Goal: Task Accomplishment & Management: Use online tool/utility

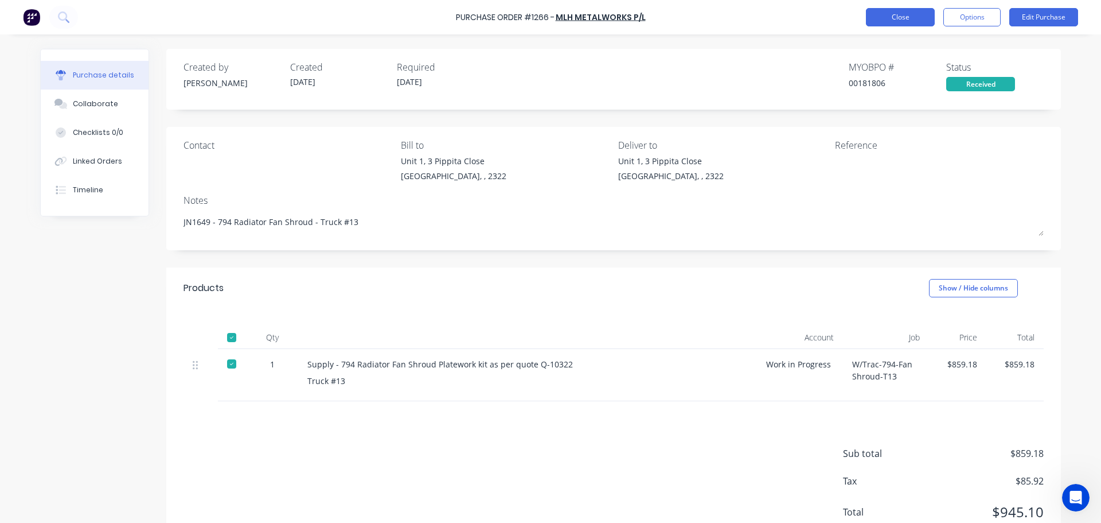
click at [898, 19] on button "Close" at bounding box center [900, 17] width 69 height 18
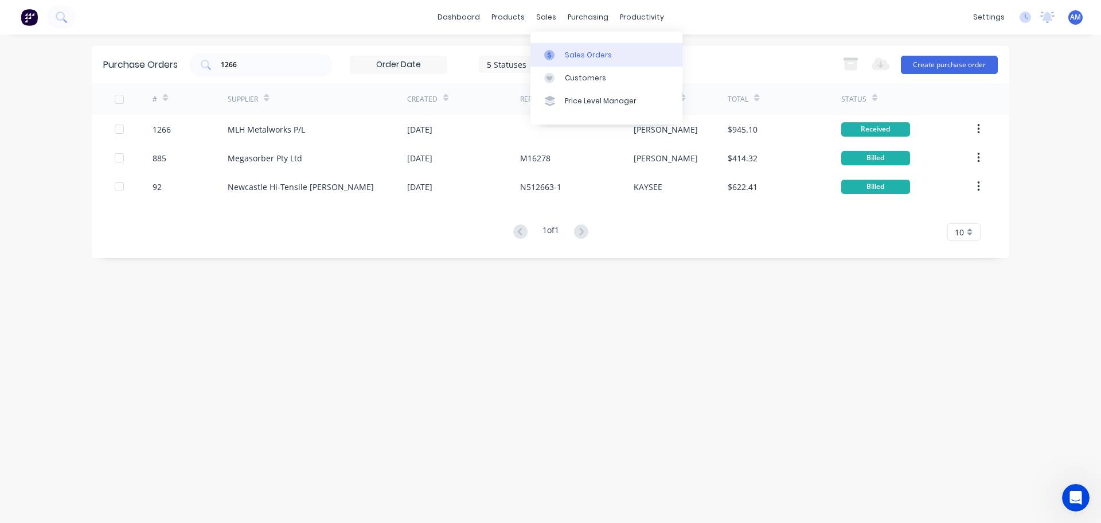
click at [579, 49] on link "Sales Orders" at bounding box center [607, 54] width 152 height 23
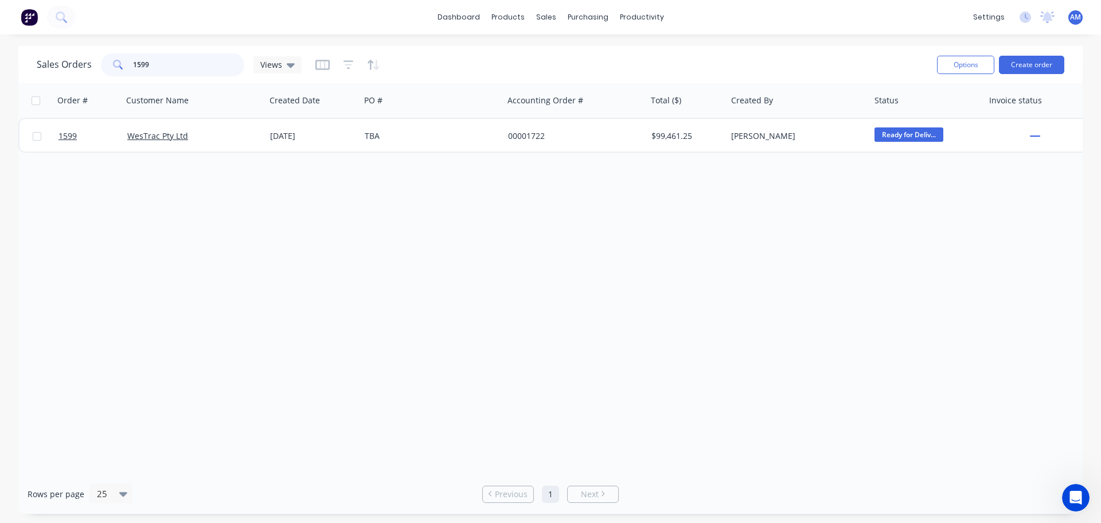
drag, startPoint x: 172, startPoint y: 64, endPoint x: 106, endPoint y: 64, distance: 66.5
click at [106, 64] on div "1599" at bounding box center [172, 64] width 143 height 23
type input "1594"
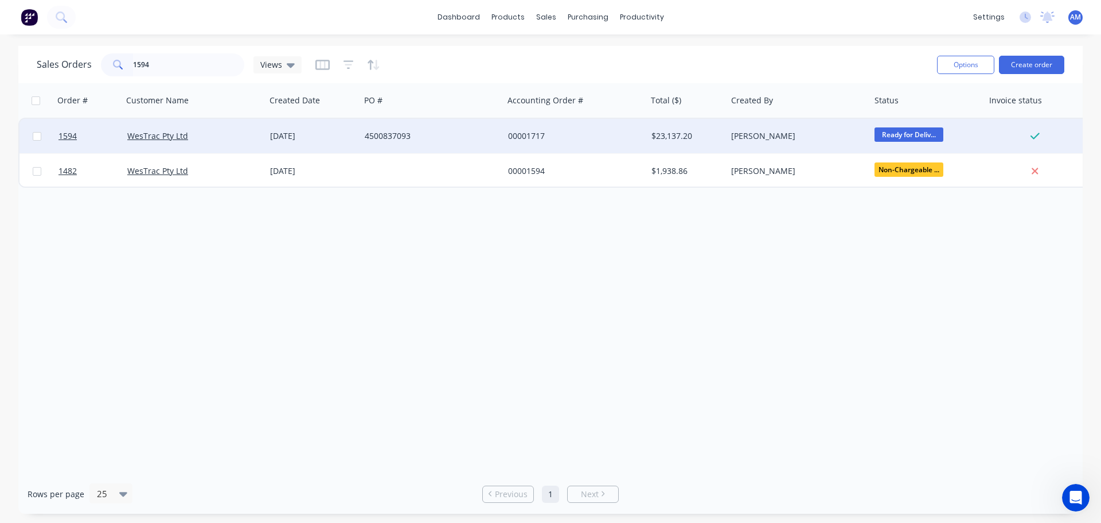
click at [406, 134] on div "4500837093" at bounding box center [428, 135] width 127 height 11
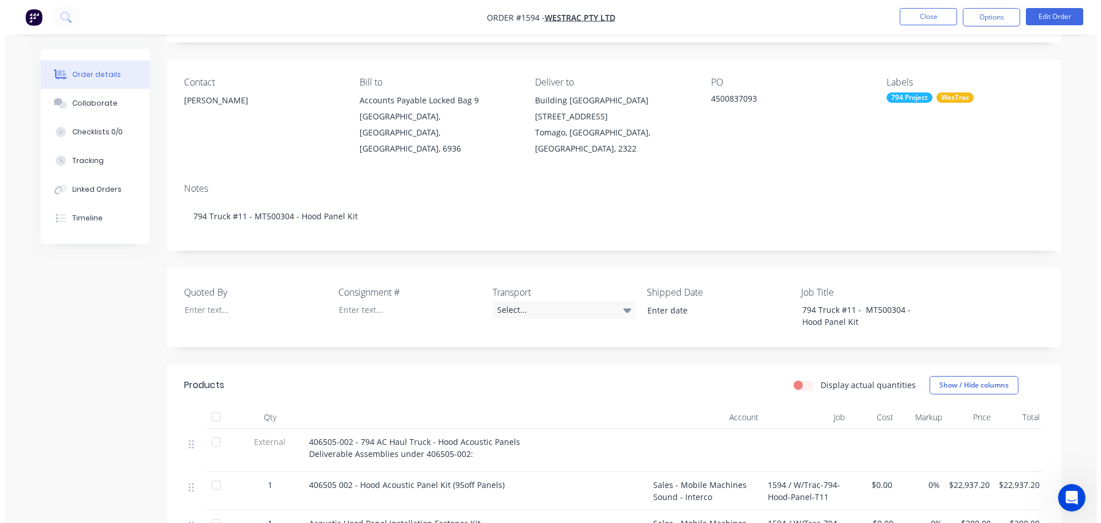
scroll to position [57, 0]
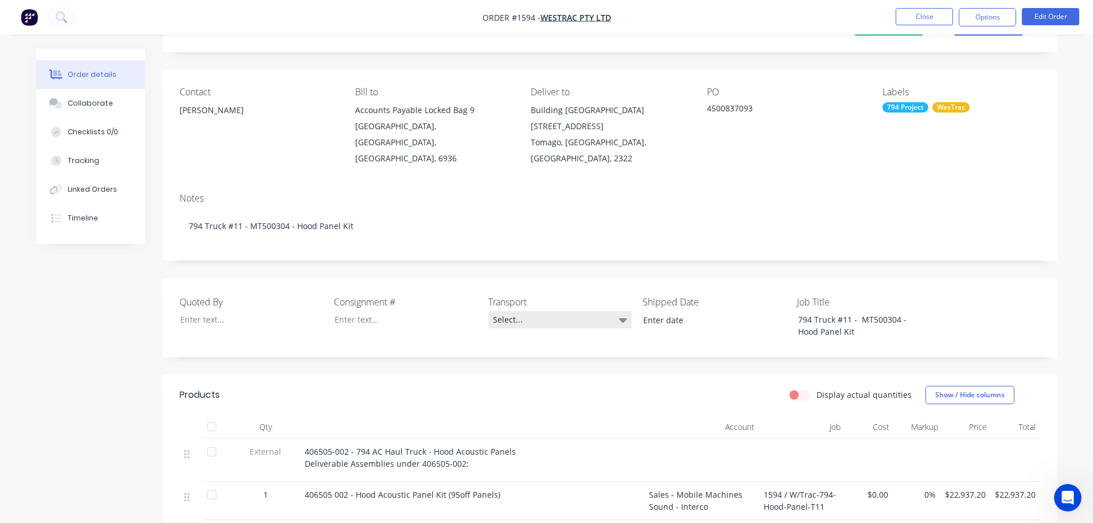
click at [516, 311] on div "Select..." at bounding box center [559, 319] width 143 height 17
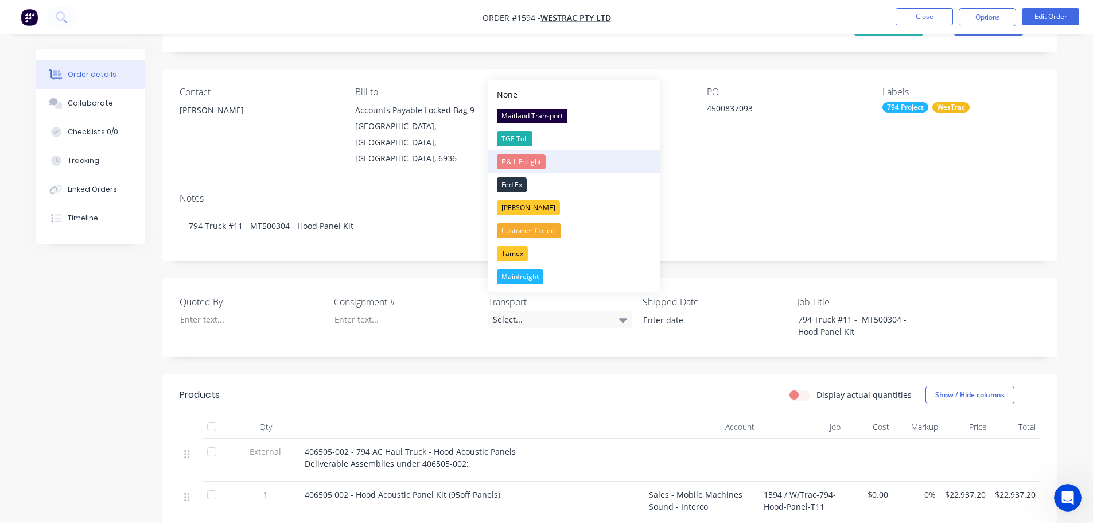
click at [518, 157] on div "F & L Freight" at bounding box center [521, 161] width 49 height 15
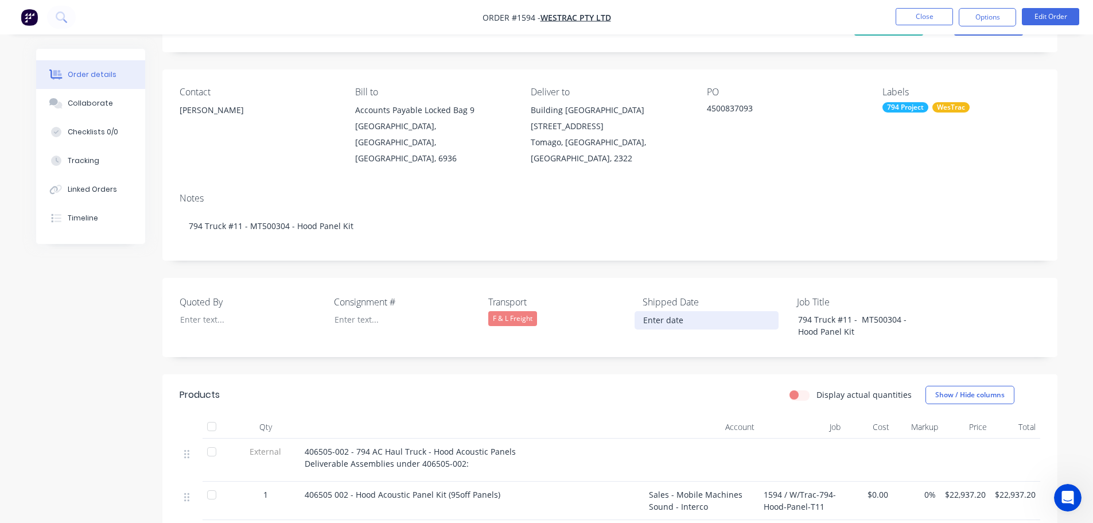
click at [674, 311] on input at bounding box center [706, 319] width 143 height 17
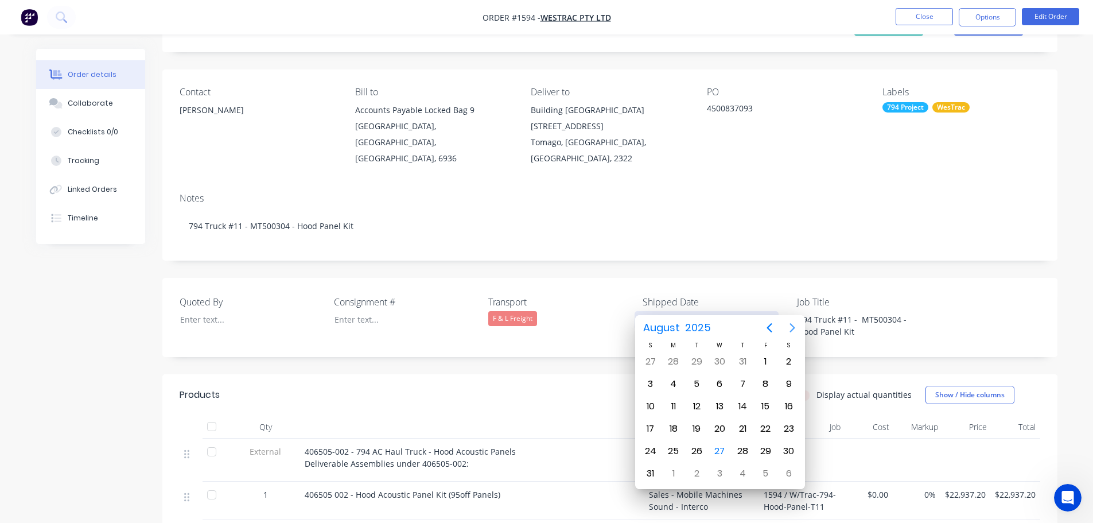
click at [790, 326] on icon "Next page" at bounding box center [792, 328] width 14 height 14
click at [675, 361] on div "1" at bounding box center [673, 361] width 17 height 17
type input "[DATE]"
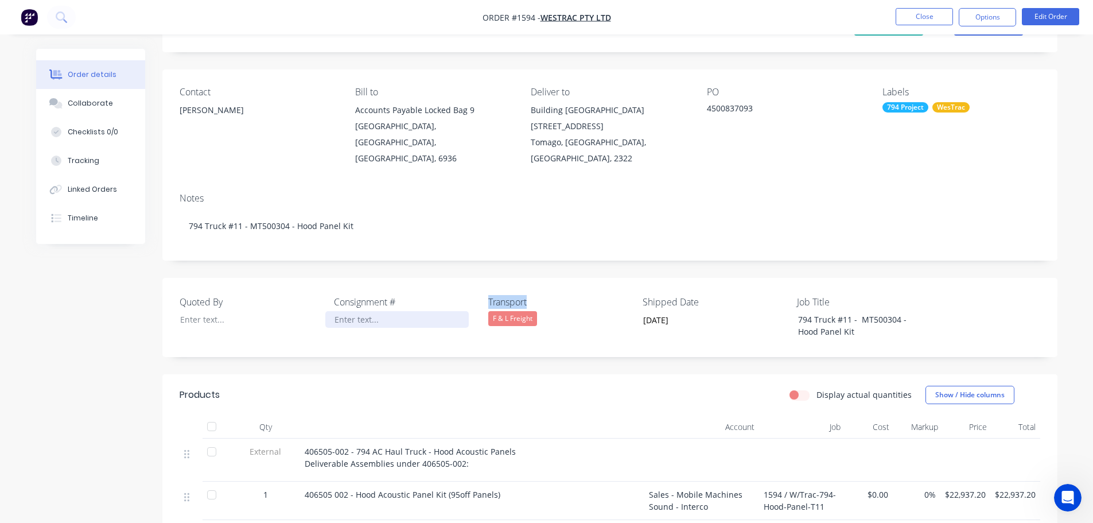
drag, startPoint x: 551, startPoint y: 290, endPoint x: 466, endPoint y: 295, distance: 85.1
click at [466, 295] on div "Quoted By Consignment # Transport F & L Freight Shipped Date [DATE] Job Title 7…" at bounding box center [609, 317] width 895 height 79
copy div "Transport"
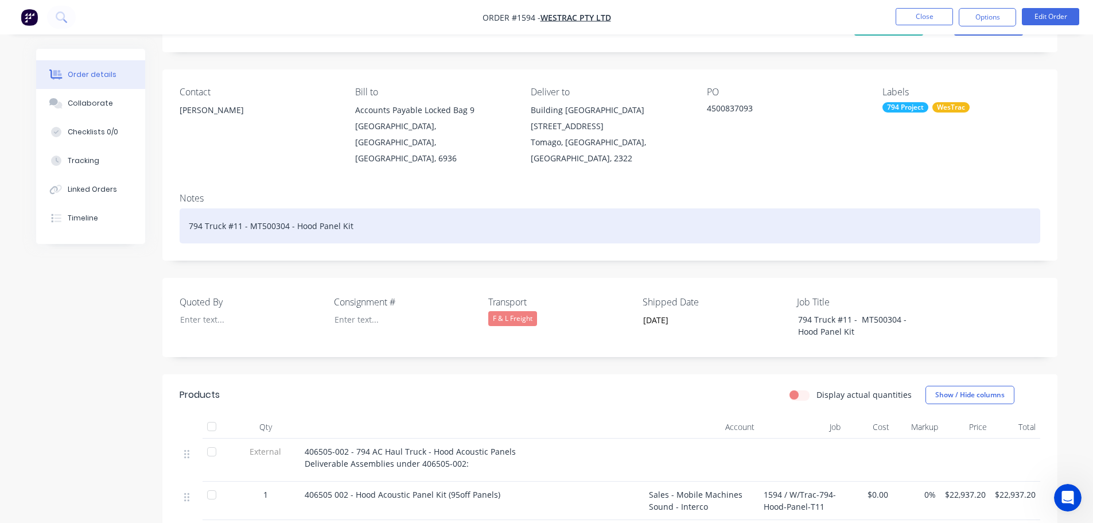
click at [359, 212] on div "794 Truck #11 - MT500304 - Hood Panel Kit" at bounding box center [610, 225] width 860 height 35
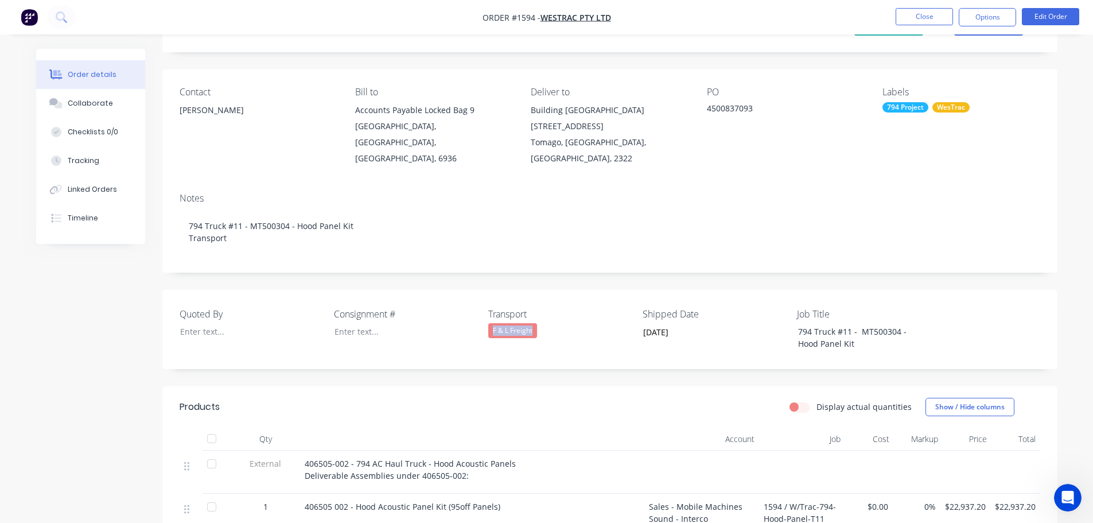
drag, startPoint x: 540, startPoint y: 314, endPoint x: 484, endPoint y: 320, distance: 55.9
click at [484, 320] on div "Quoted By Consignment # Transport F & L Freight Shipped Date [DATE] Job Title 7…" at bounding box center [609, 329] width 895 height 79
copy div "F & L Freight"
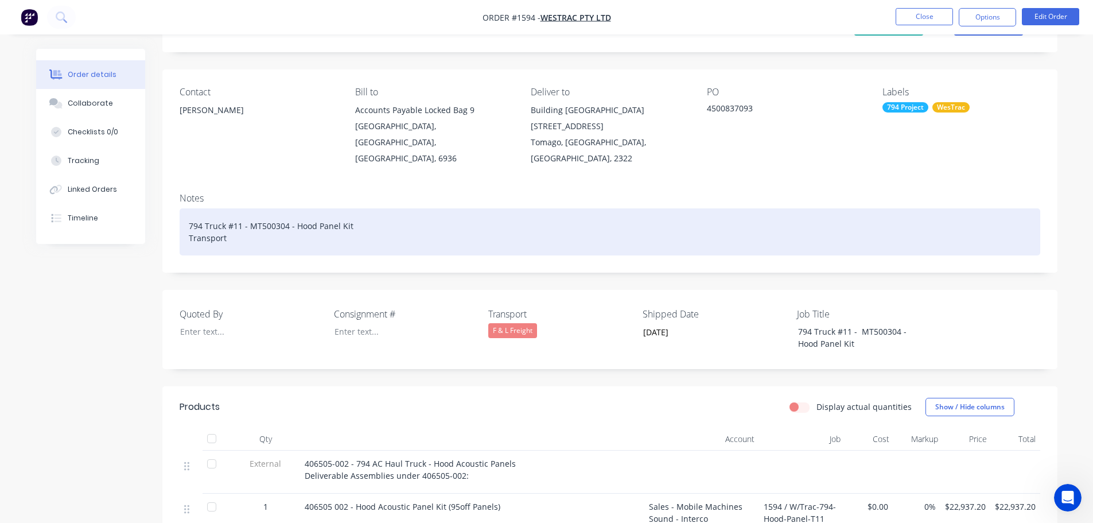
click at [247, 221] on div "794 Truck #11 - MT500304 - Hood Panel Kit Transport" at bounding box center [610, 231] width 860 height 47
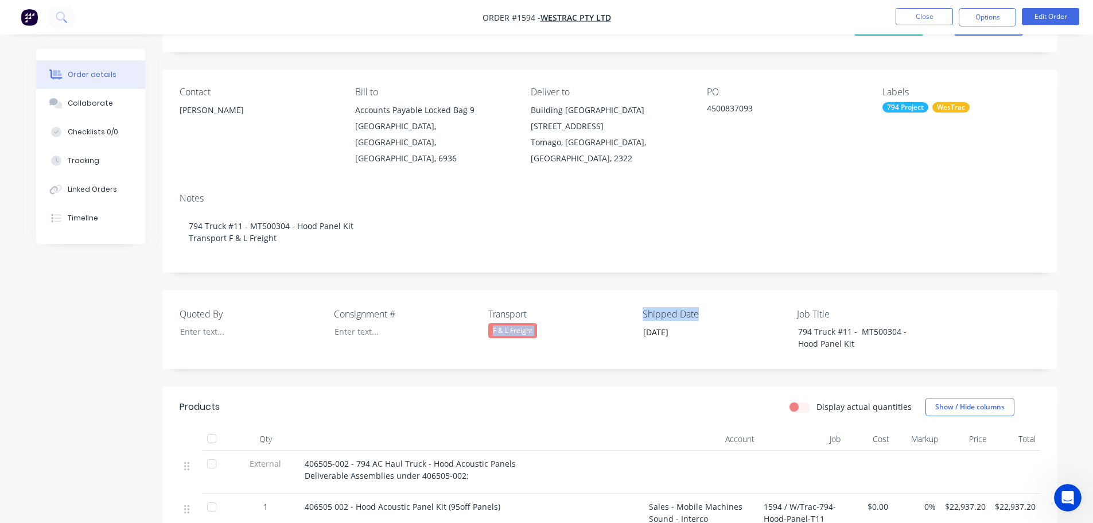
drag, startPoint x: 703, startPoint y: 299, endPoint x: 634, endPoint y: 303, distance: 69.5
click at [634, 303] on div "Quoted By Consignment # Transport F & L Freight Shipped Date [DATE] Job Title 7…" at bounding box center [609, 329] width 895 height 79
drag, startPoint x: 726, startPoint y: 298, endPoint x: 719, endPoint y: 297, distance: 7.5
click at [726, 307] on label "Shipped Date" at bounding box center [713, 314] width 143 height 14
click at [715, 307] on label "Shipped Date" at bounding box center [713, 314] width 143 height 14
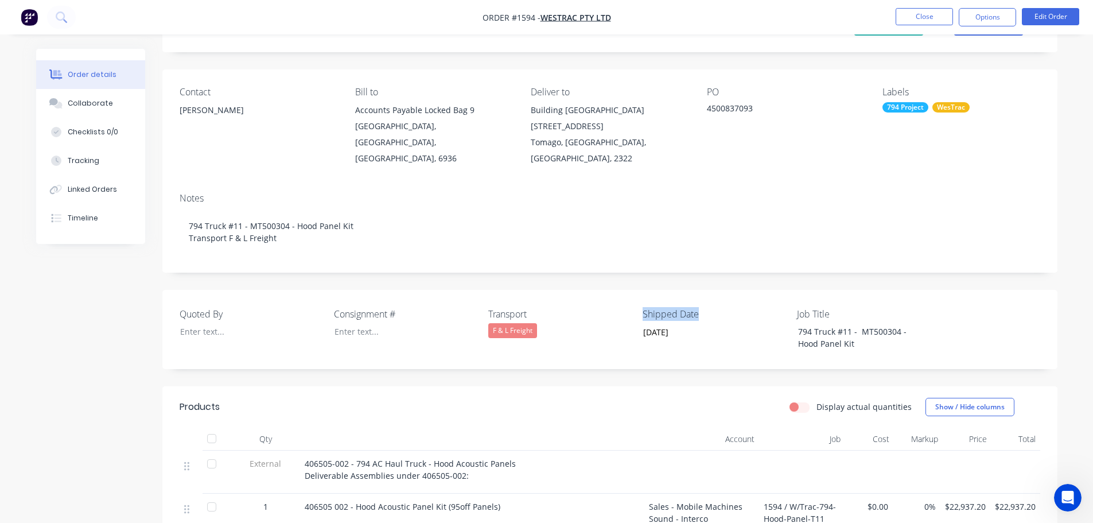
drag, startPoint x: 710, startPoint y: 296, endPoint x: 642, endPoint y: 298, distance: 67.1
click at [642, 307] on label "Shipped Date" at bounding box center [713, 314] width 143 height 14
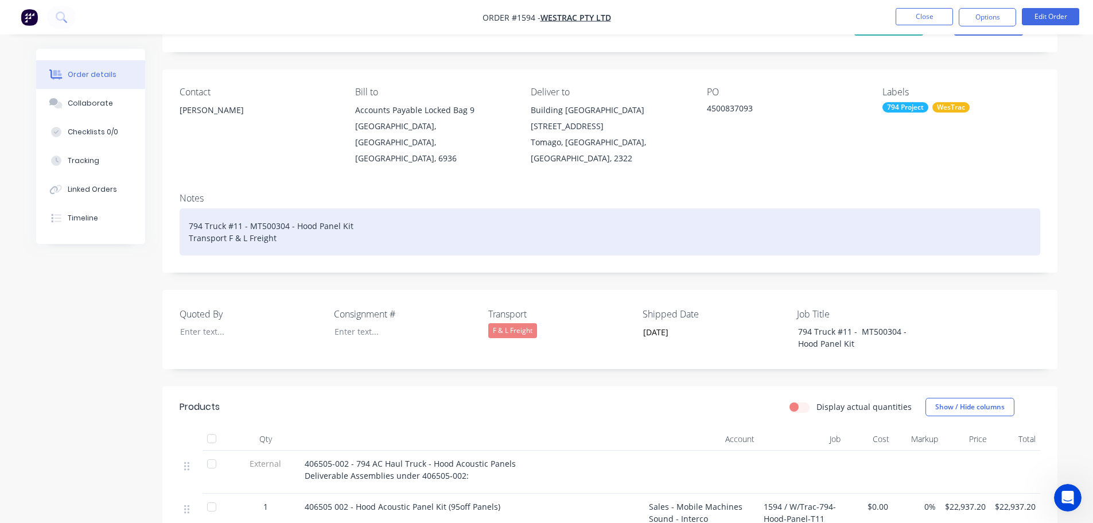
click at [292, 228] on div "794 Truck #11 - MT500304 - Hood Panel Kit Transport F & L Freight" at bounding box center [610, 231] width 860 height 47
drag, startPoint x: 309, startPoint y: 225, endPoint x: 277, endPoint y: 224, distance: 31.6
click at [277, 224] on div "794 Truck #11 - MT500304 - Hood Panel Kit Transport F & L Freight F & L Freight" at bounding box center [610, 231] width 860 height 47
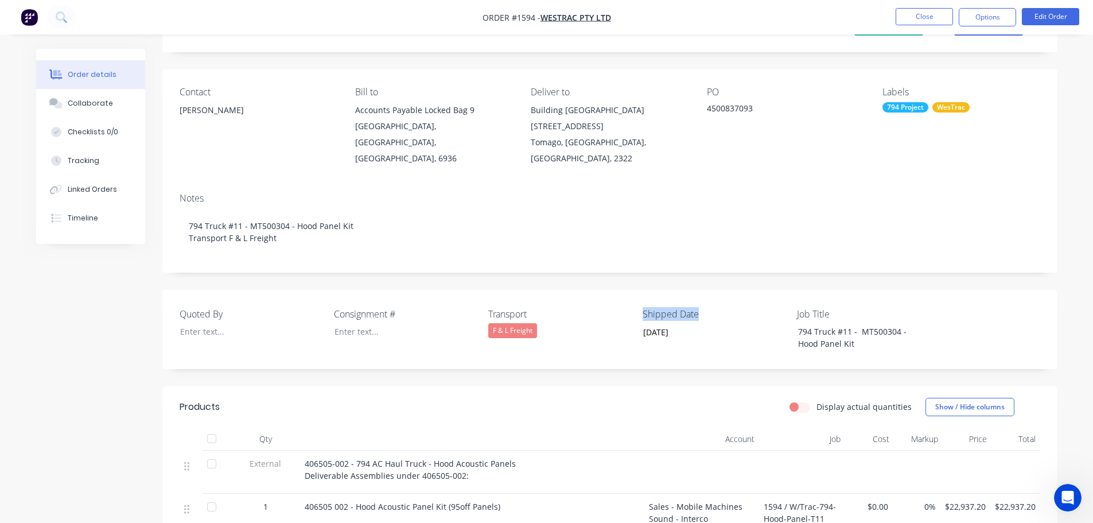
drag, startPoint x: 691, startPoint y: 300, endPoint x: 641, endPoint y: 298, distance: 49.9
click at [641, 298] on div "Quoted By Consignment # Transport F & L Freight Shipped Date [DATE] Job Title 7…" at bounding box center [609, 329] width 895 height 79
copy label "Shipped Date"
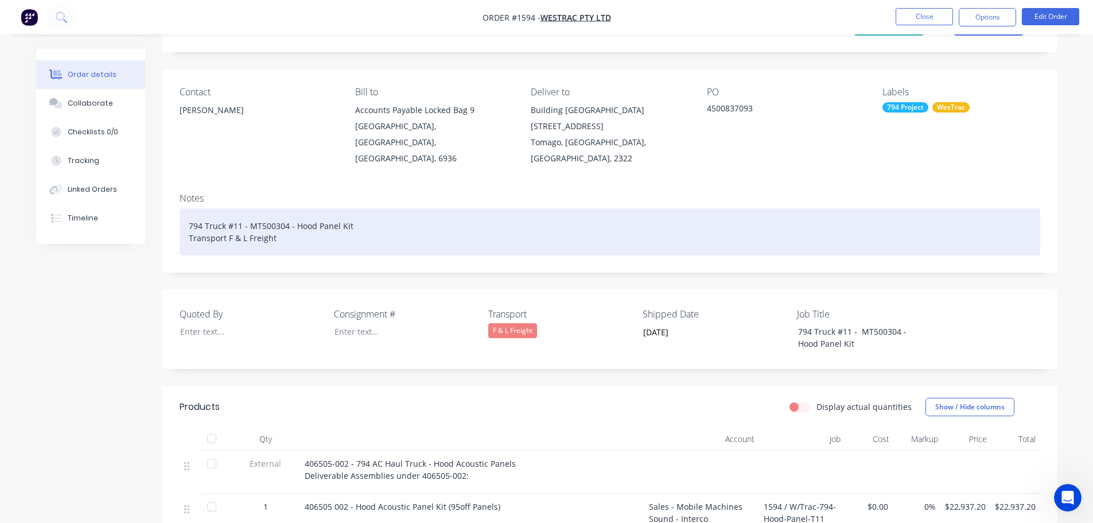
click at [302, 227] on div "794 Truck #11 - MT500304 - Hood Panel Kit Transport F & L Freight" at bounding box center [610, 231] width 860 height 47
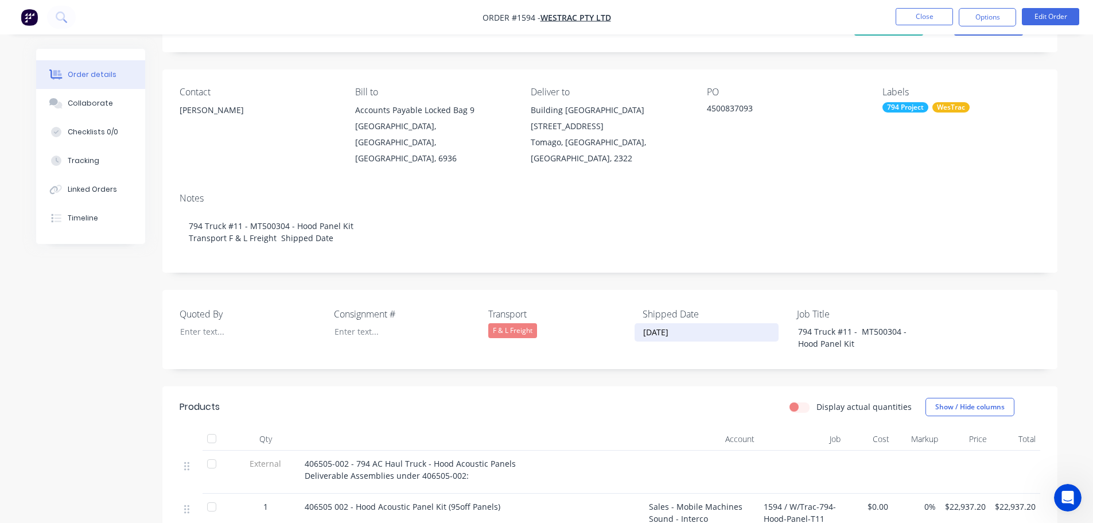
drag, startPoint x: 688, startPoint y: 317, endPoint x: 634, endPoint y: 318, distance: 53.9
click at [634, 323] on label "[DATE]" at bounding box center [706, 332] width 144 height 18
click at [635, 324] on input "[DATE]" at bounding box center [706, 332] width 143 height 17
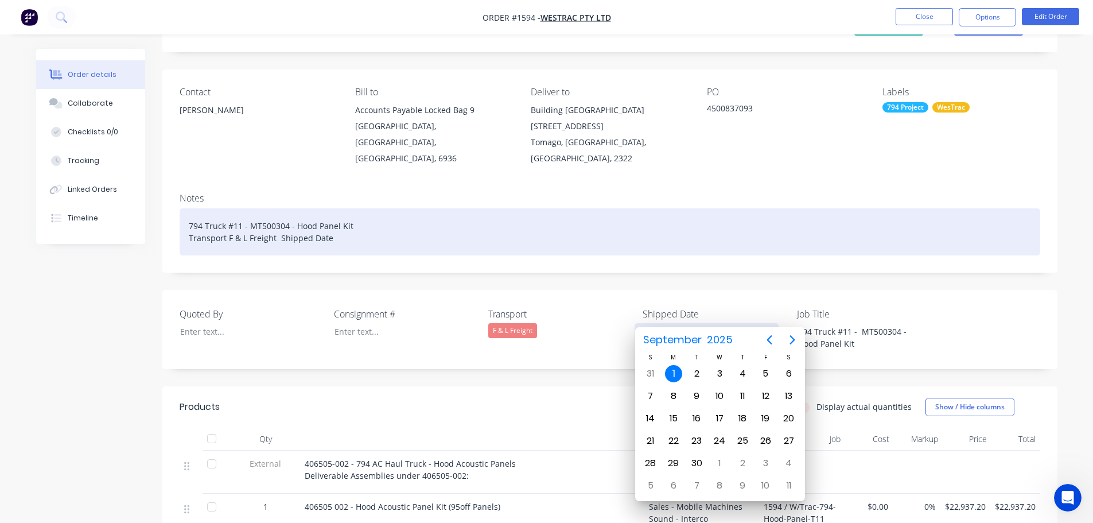
click at [352, 217] on div "794 Truck #11 - MT500304 - Hood Panel Kit Transport F & L Freight Shipped Date" at bounding box center [610, 231] width 860 height 47
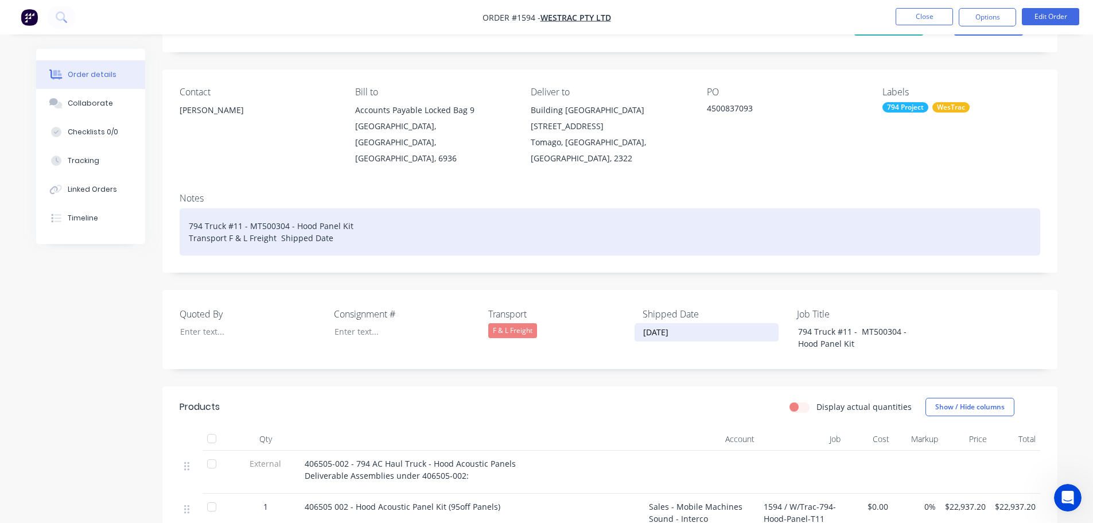
click at [341, 224] on div "794 Truck #11 - MT500304 - Hood Panel Kit Transport F & L Freight Shipped Date" at bounding box center [610, 231] width 860 height 47
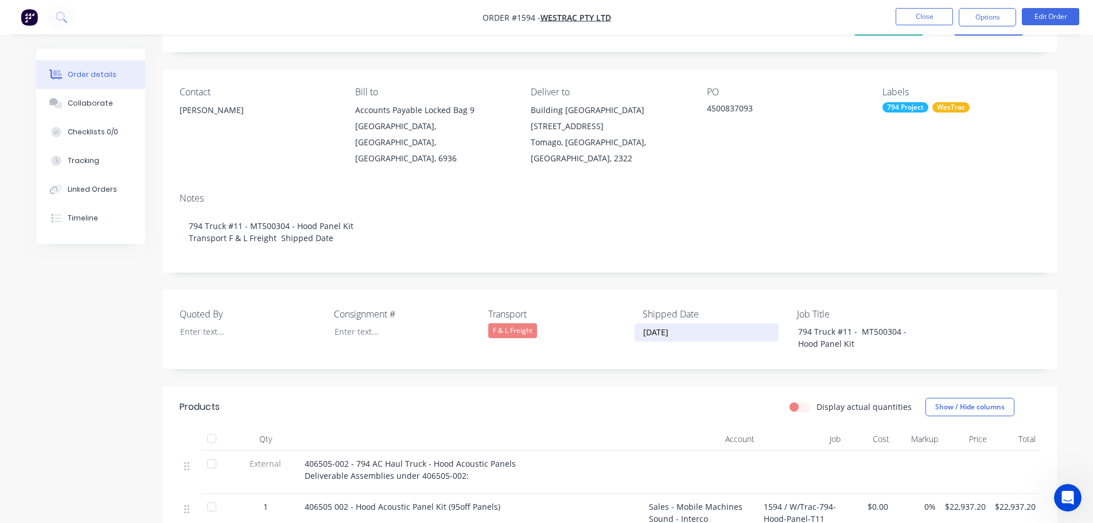
drag, startPoint x: 686, startPoint y: 316, endPoint x: 636, endPoint y: 319, distance: 50.0
click at [636, 324] on input "[DATE]" at bounding box center [706, 332] width 143 height 17
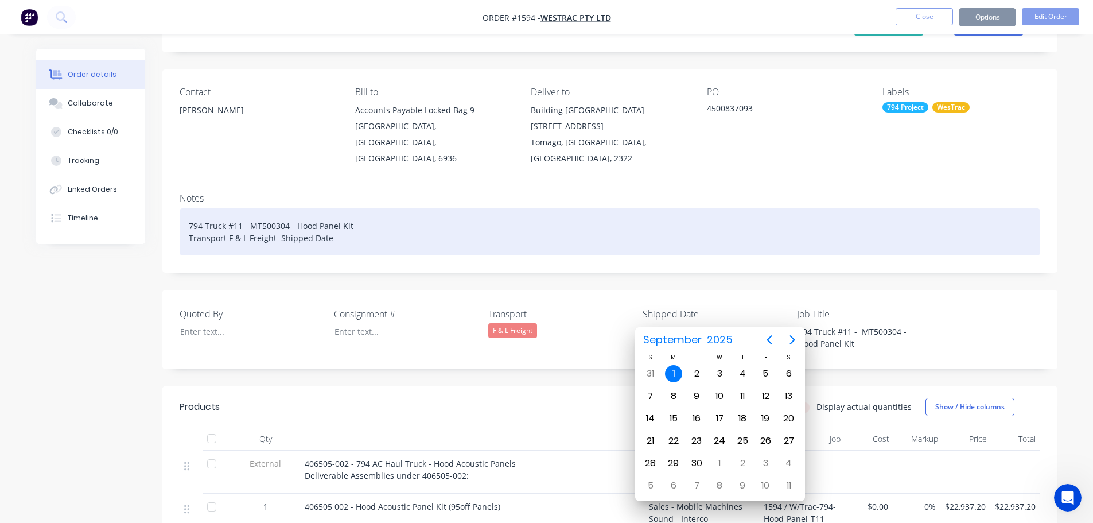
click at [334, 226] on div "794 Truck #11 - MT500304 - Hood Panel Kit Transport F & L Freight Shipped Date" at bounding box center [610, 231] width 860 height 47
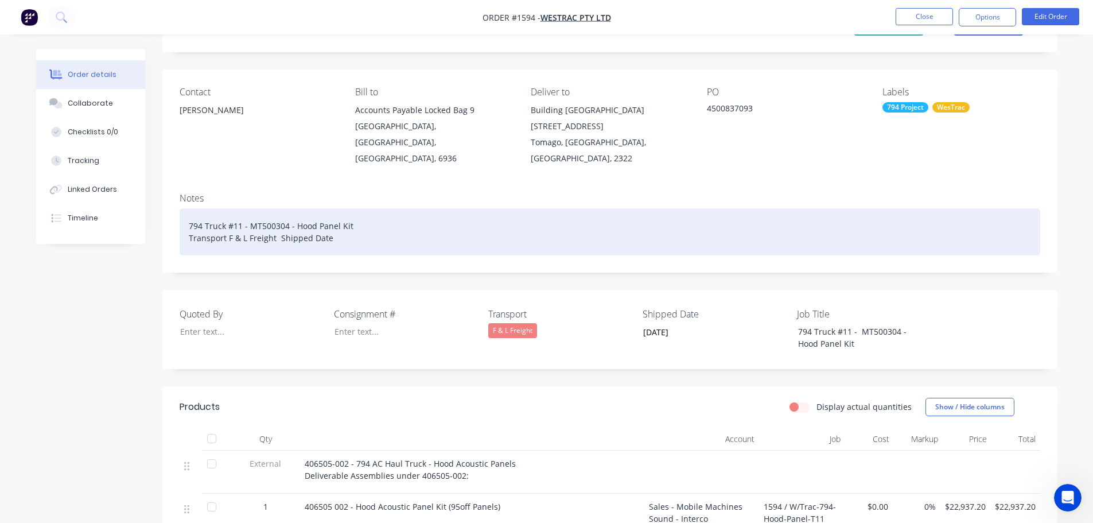
click at [337, 223] on div "794 Truck #11 - MT500304 - Hood Panel Kit Transport F & L Freight Shipped Date" at bounding box center [610, 231] width 860 height 47
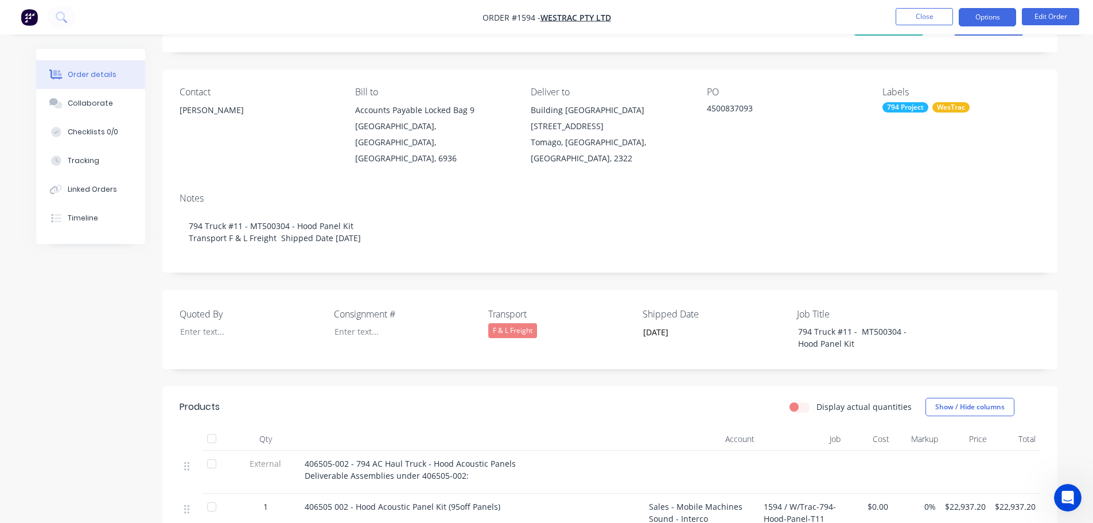
click at [991, 17] on button "Options" at bounding box center [987, 17] width 57 height 18
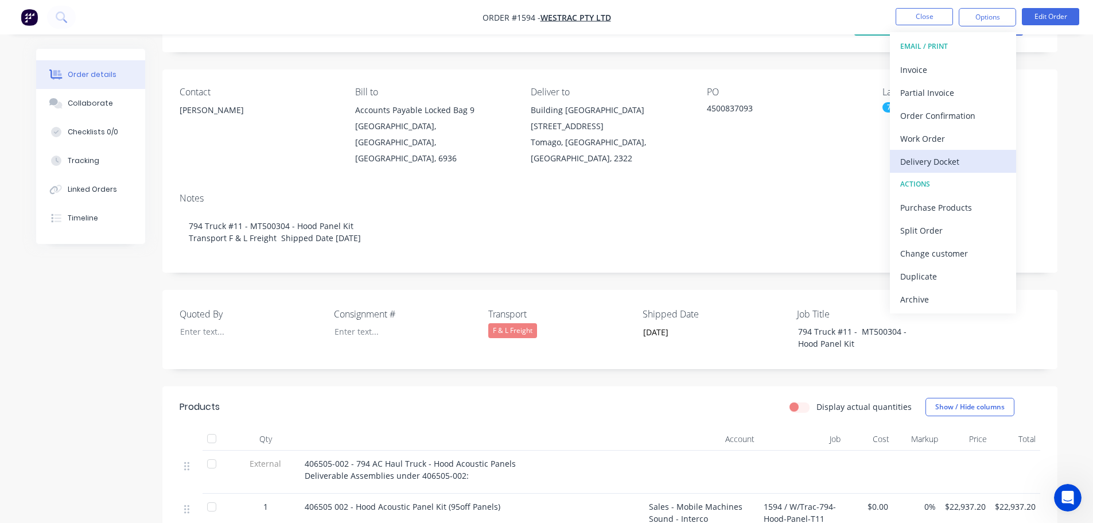
click at [942, 161] on div "Delivery Docket" at bounding box center [953, 161] width 106 height 17
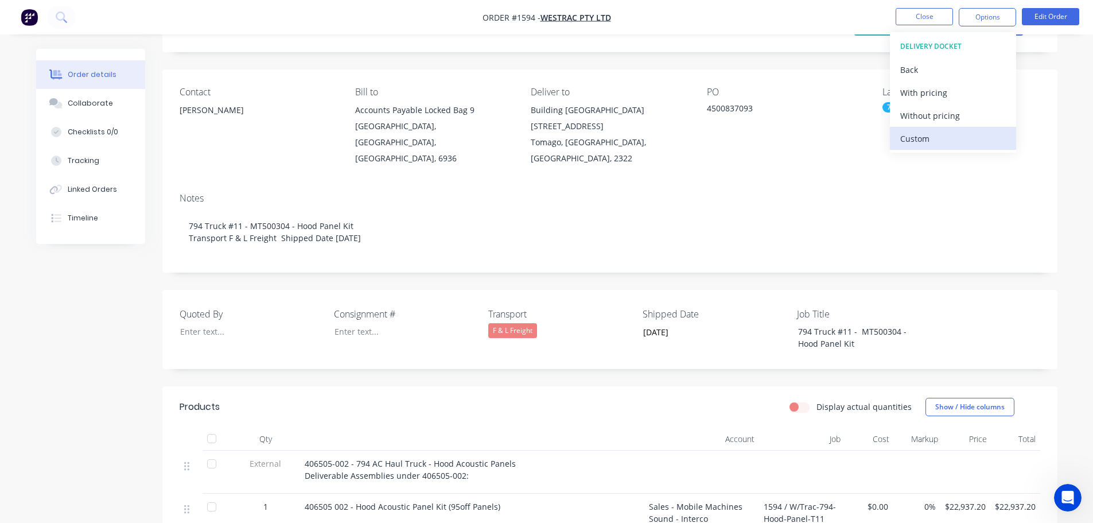
click at [931, 137] on div "Custom" at bounding box center [953, 138] width 106 height 17
click at [931, 118] on div "Without pricing" at bounding box center [953, 115] width 106 height 17
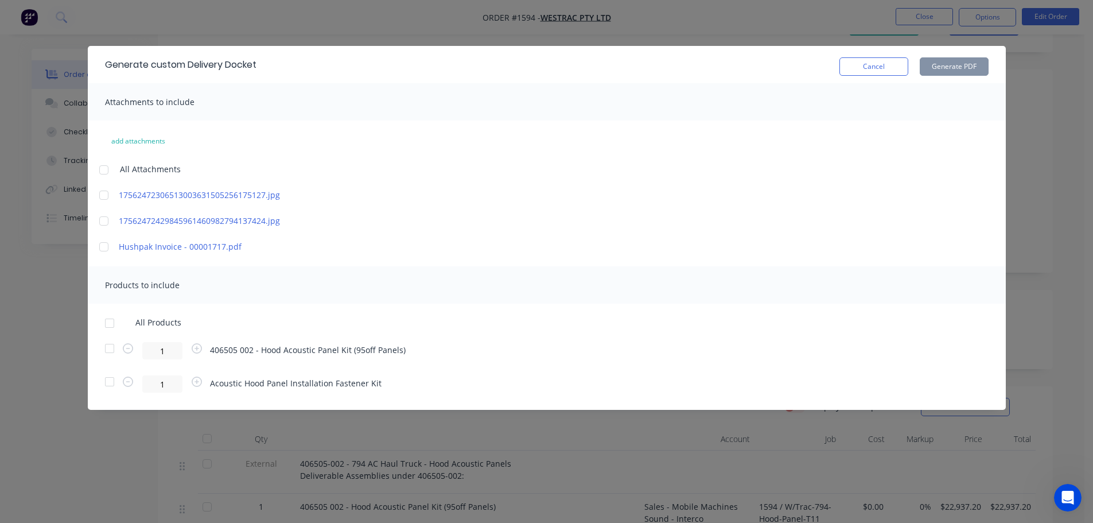
click at [108, 321] on div at bounding box center [109, 322] width 23 height 23
click at [942, 67] on button "Generate PDF" at bounding box center [954, 66] width 69 height 18
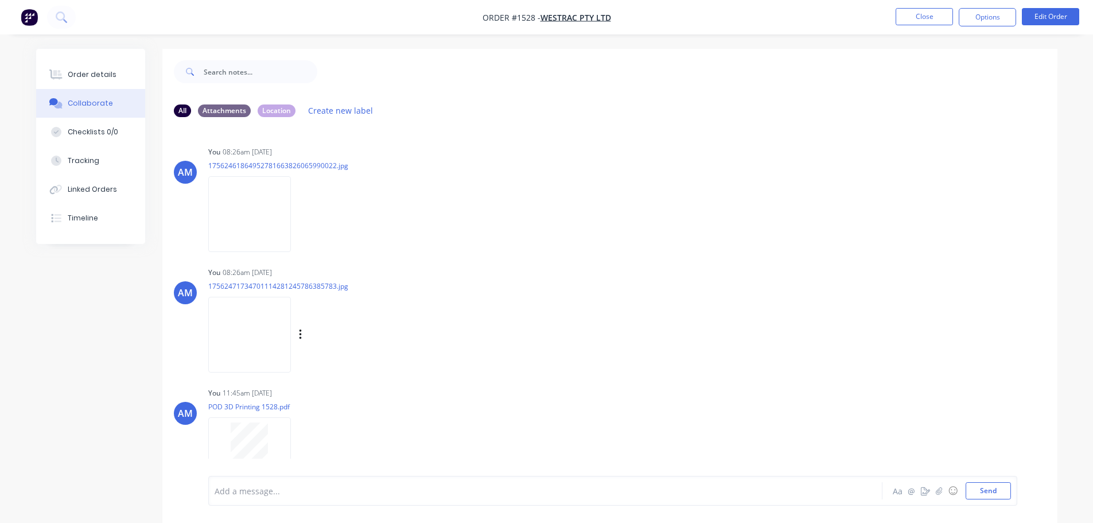
scroll to position [22, 0]
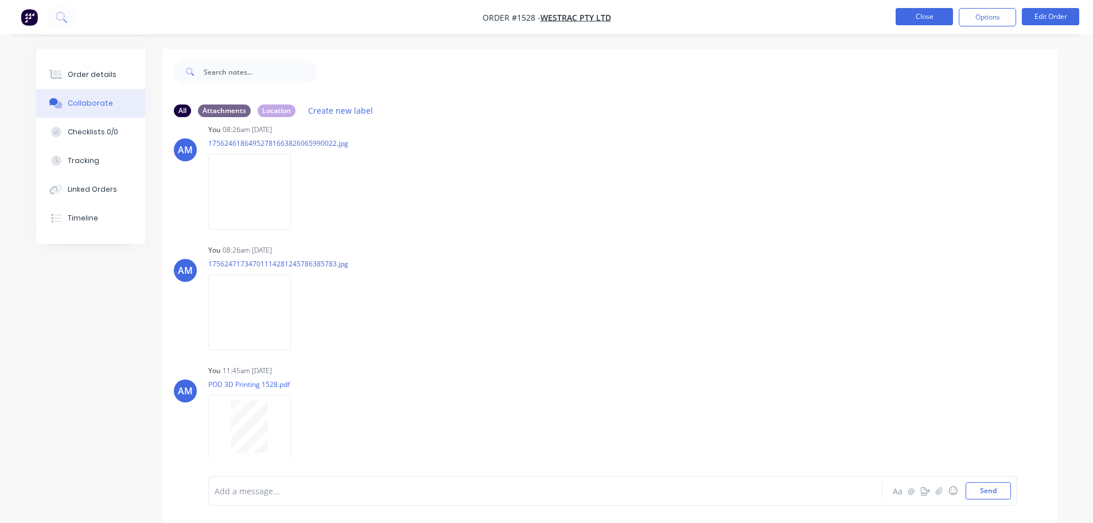
click at [921, 17] on button "Close" at bounding box center [923, 16] width 57 height 17
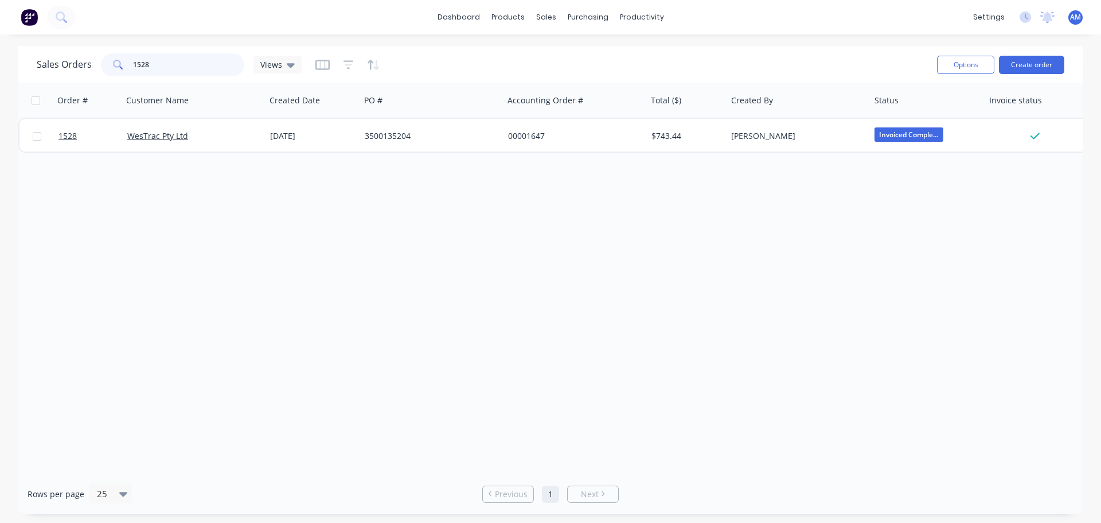
drag, startPoint x: 170, startPoint y: 67, endPoint x: 119, endPoint y: 73, distance: 52.0
click at [119, 73] on div "1528" at bounding box center [172, 64] width 143 height 23
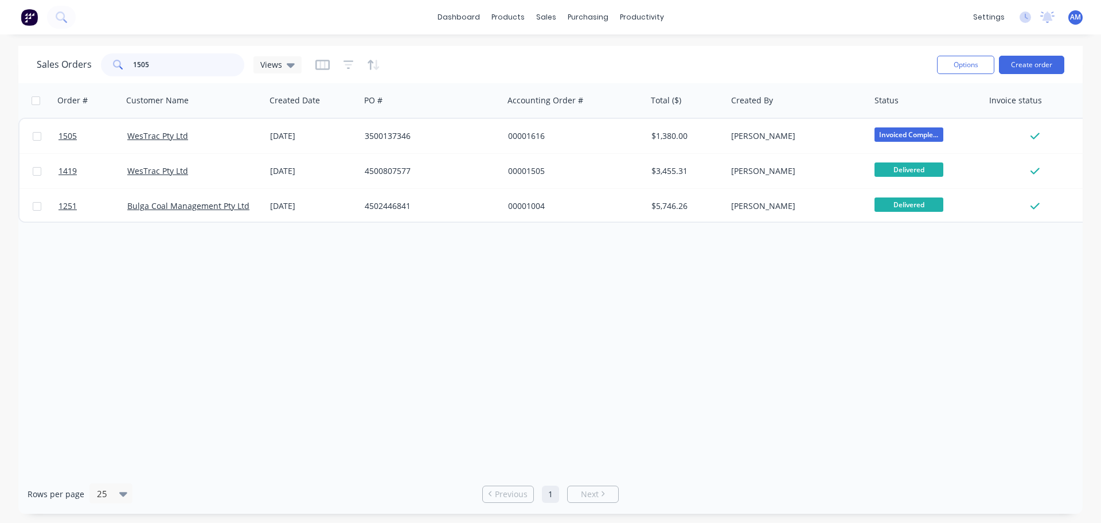
type input "1505"
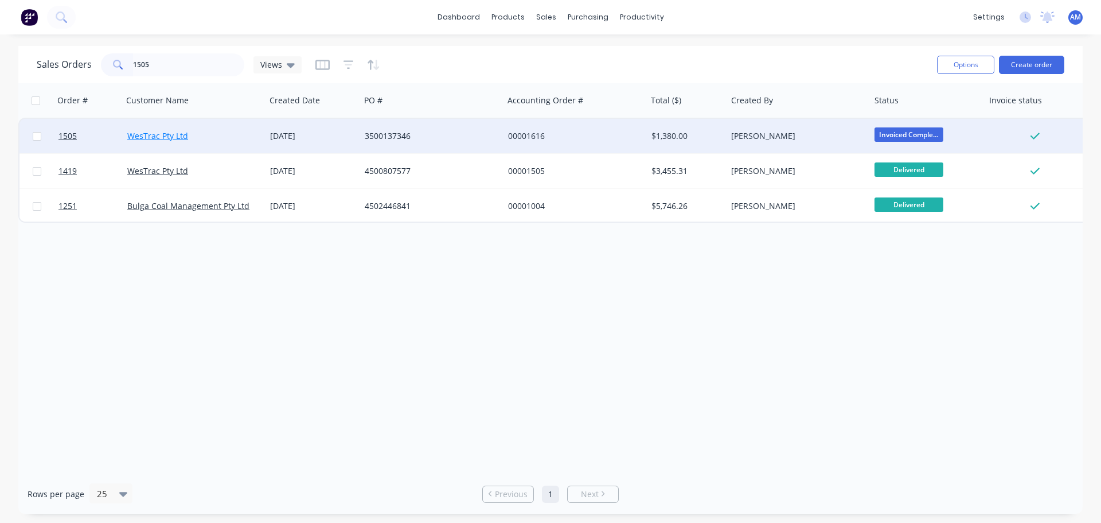
click at [147, 135] on link "WesTrac Pty Ltd" at bounding box center [157, 135] width 61 height 11
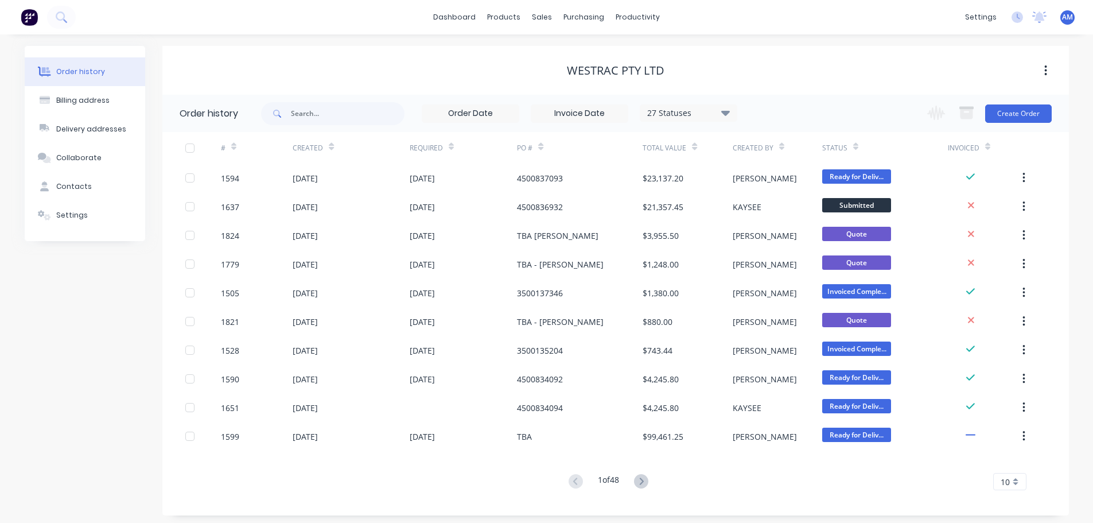
click at [84, 70] on div "Order history" at bounding box center [80, 72] width 49 height 10
click at [337, 113] on input "text" at bounding box center [348, 113] width 114 height 23
type input "1505"
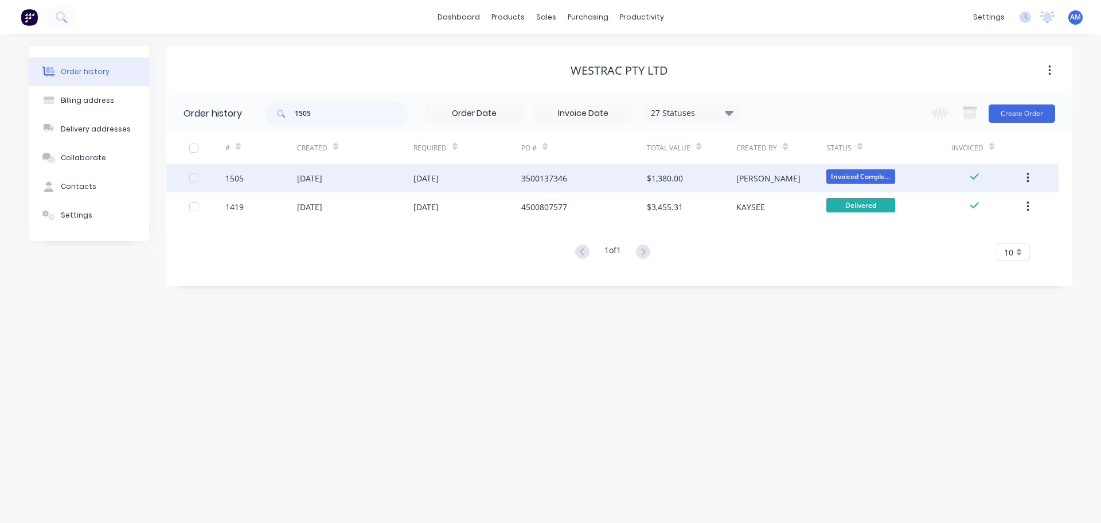
click at [430, 177] on div "28 Aug 2025" at bounding box center [426, 178] width 25 height 12
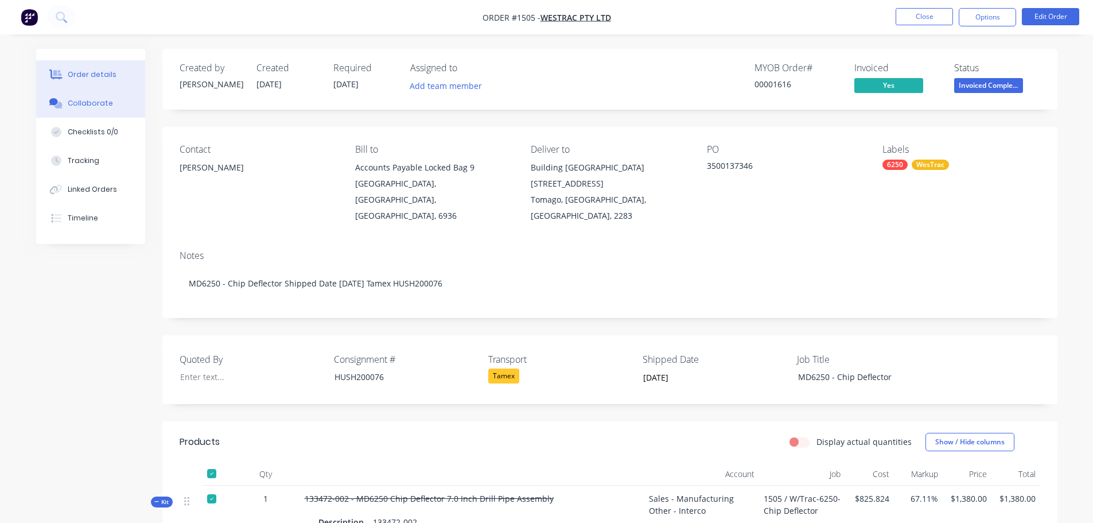
click at [88, 104] on div "Collaborate" at bounding box center [90, 103] width 45 height 10
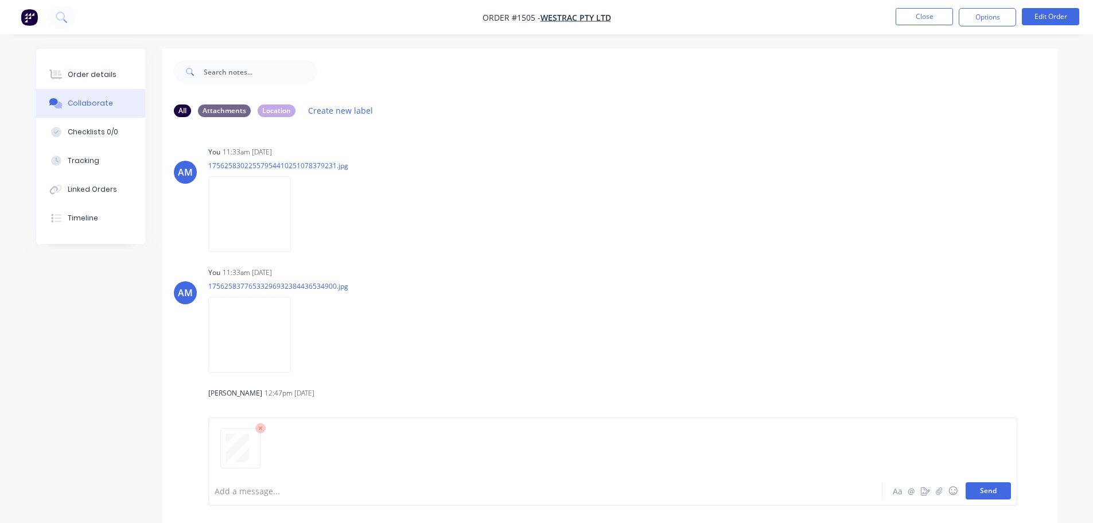
click at [993, 492] on button "Send" at bounding box center [987, 490] width 45 height 17
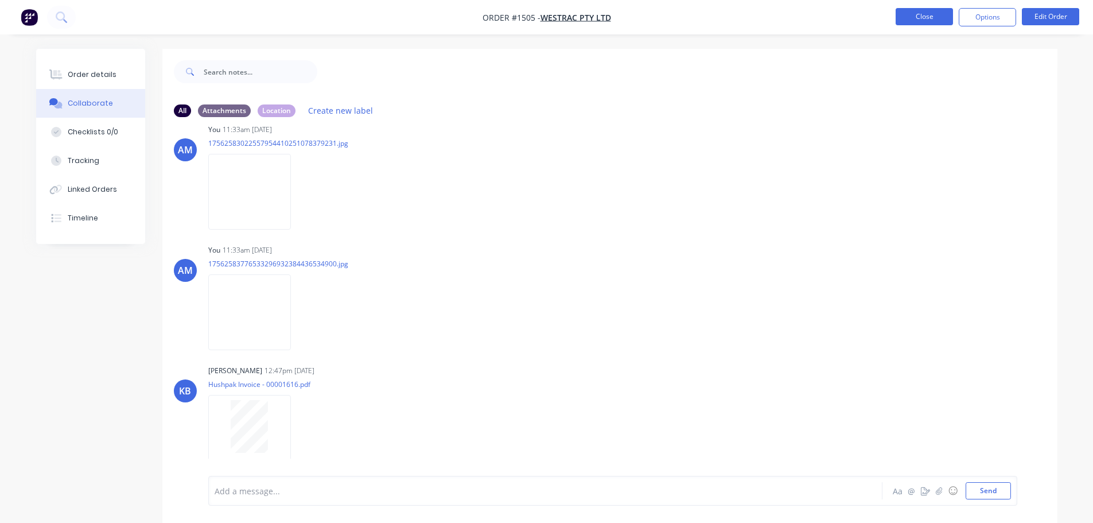
click at [923, 17] on button "Close" at bounding box center [923, 16] width 57 height 17
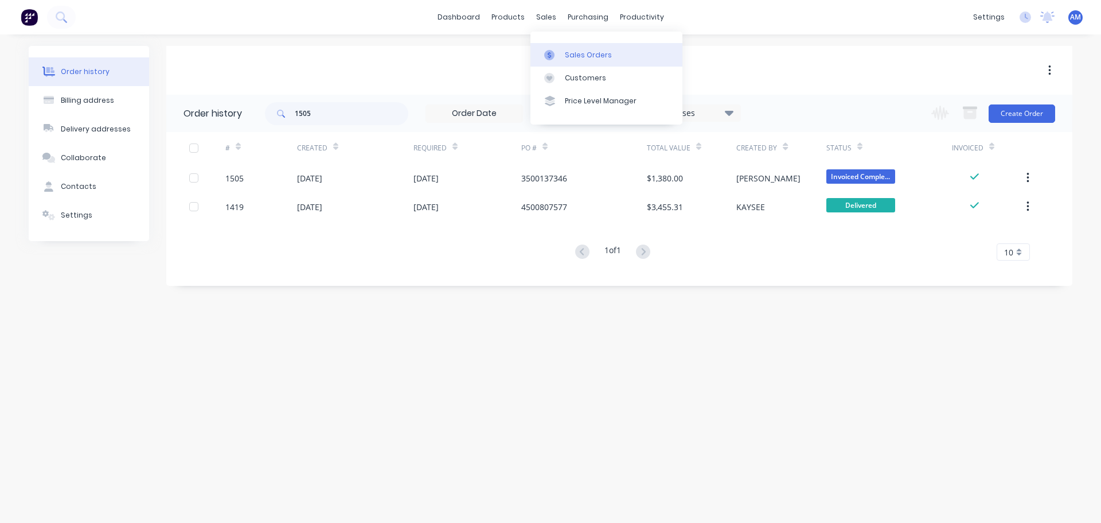
click at [575, 50] on div "Sales Orders" at bounding box center [588, 55] width 47 height 10
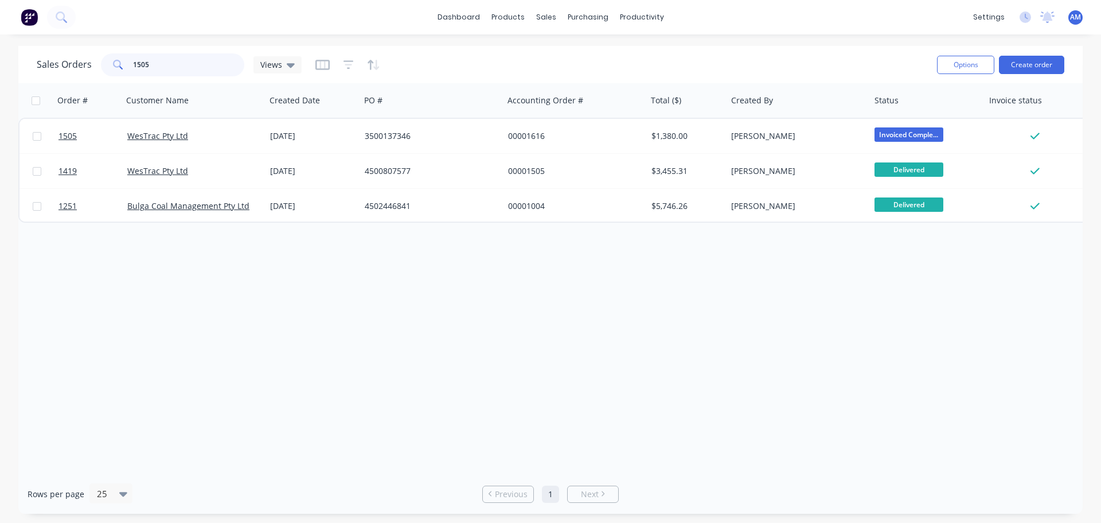
drag, startPoint x: 159, startPoint y: 60, endPoint x: 93, endPoint y: 62, distance: 65.4
click at [95, 62] on div "Sales Orders 1505 Views" at bounding box center [169, 64] width 265 height 23
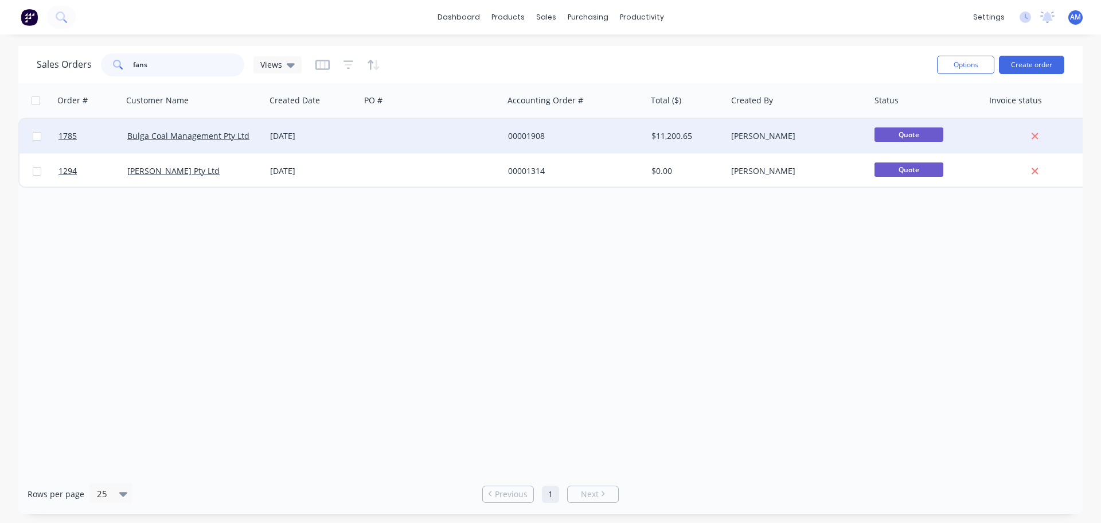
type input "fans"
click at [519, 136] on div "00001908" at bounding box center [571, 135] width 127 height 11
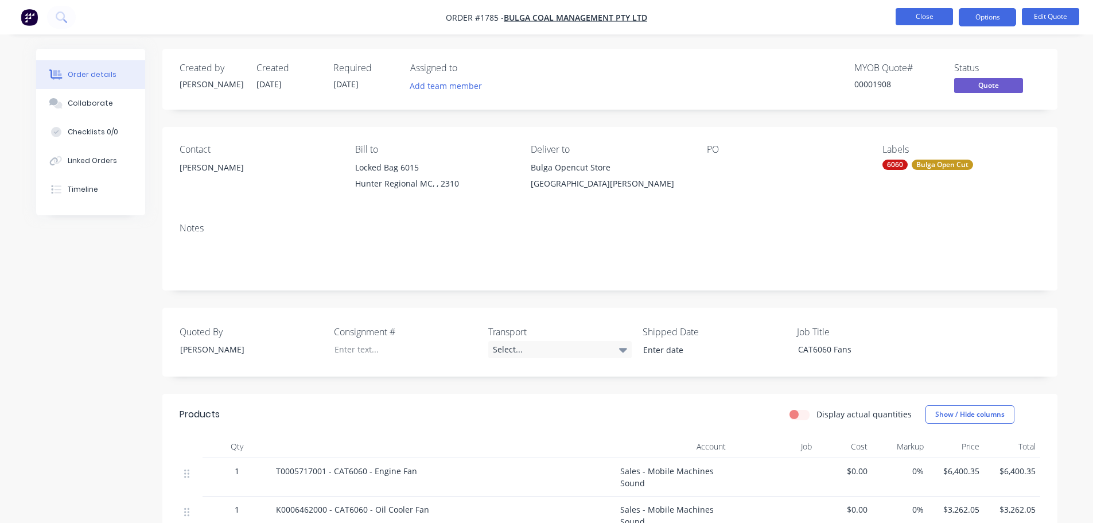
click at [933, 14] on button "Close" at bounding box center [923, 16] width 57 height 17
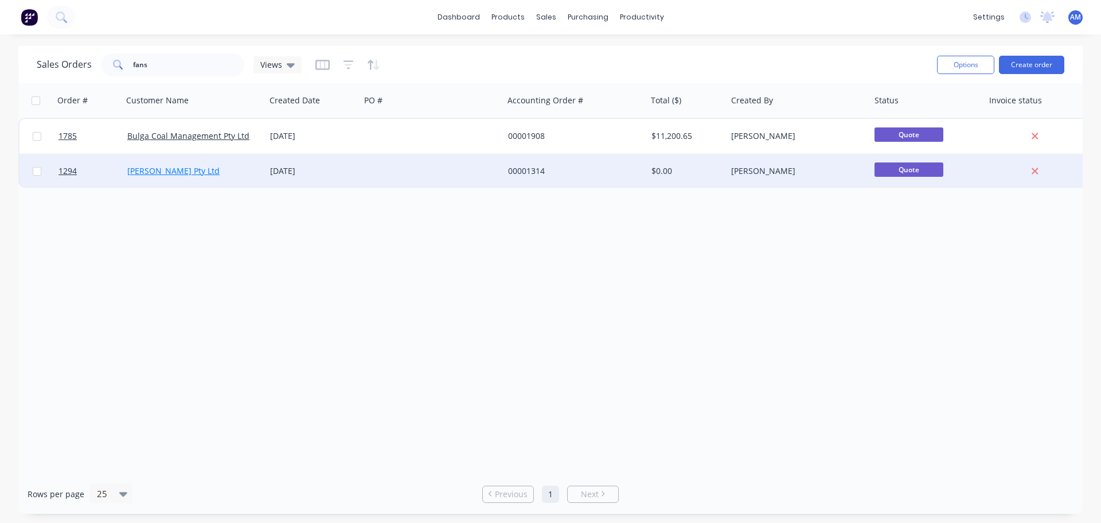
click at [159, 166] on link "Thiess Pty Ltd" at bounding box center [173, 170] width 92 height 11
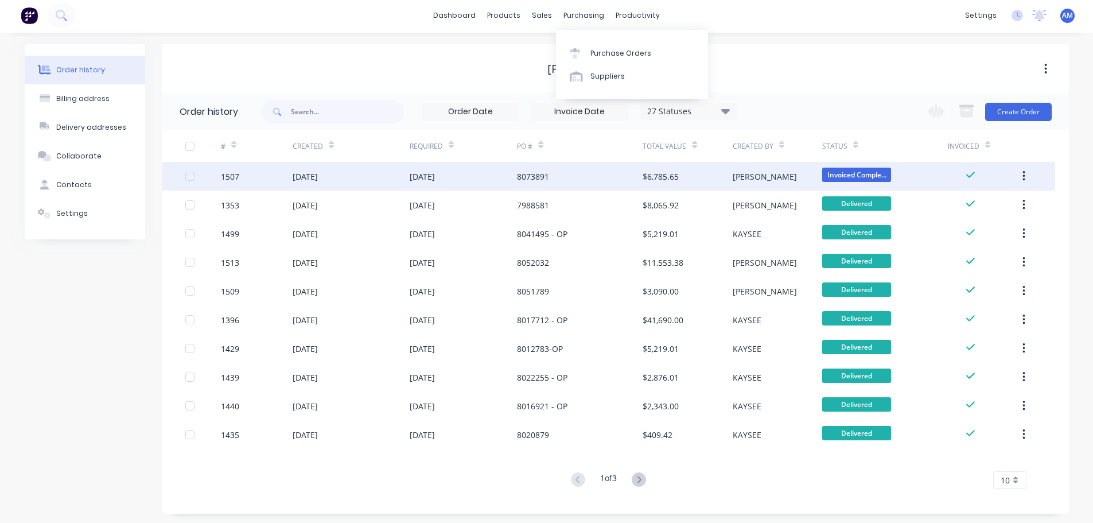
scroll to position [4, 0]
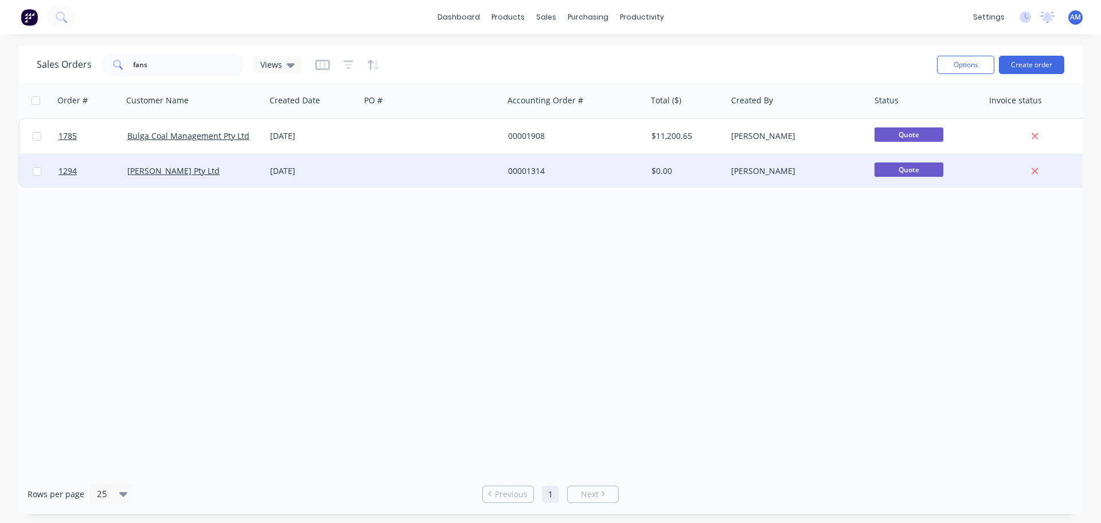
click at [305, 171] on div "08 Apr 2025" at bounding box center [312, 170] width 85 height 11
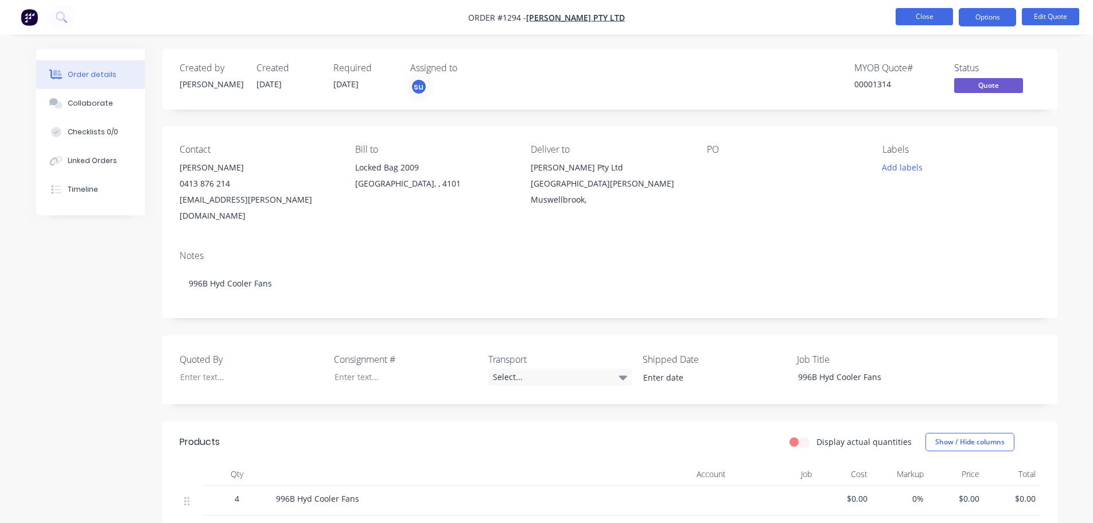
click at [933, 12] on button "Close" at bounding box center [923, 16] width 57 height 17
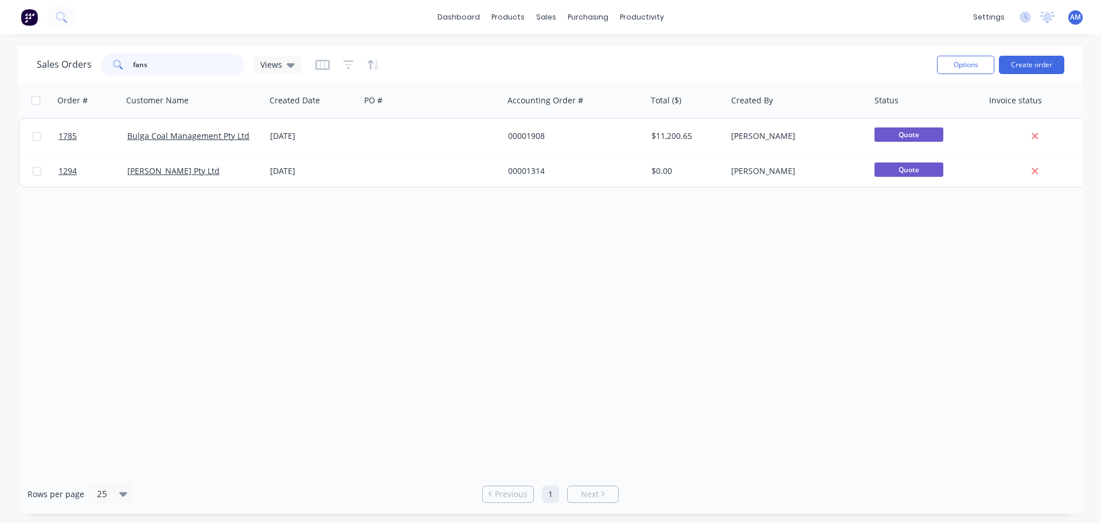
drag, startPoint x: 156, startPoint y: 63, endPoint x: 129, endPoint y: 63, distance: 27.0
click at [129, 63] on div "fans" at bounding box center [172, 64] width 143 height 23
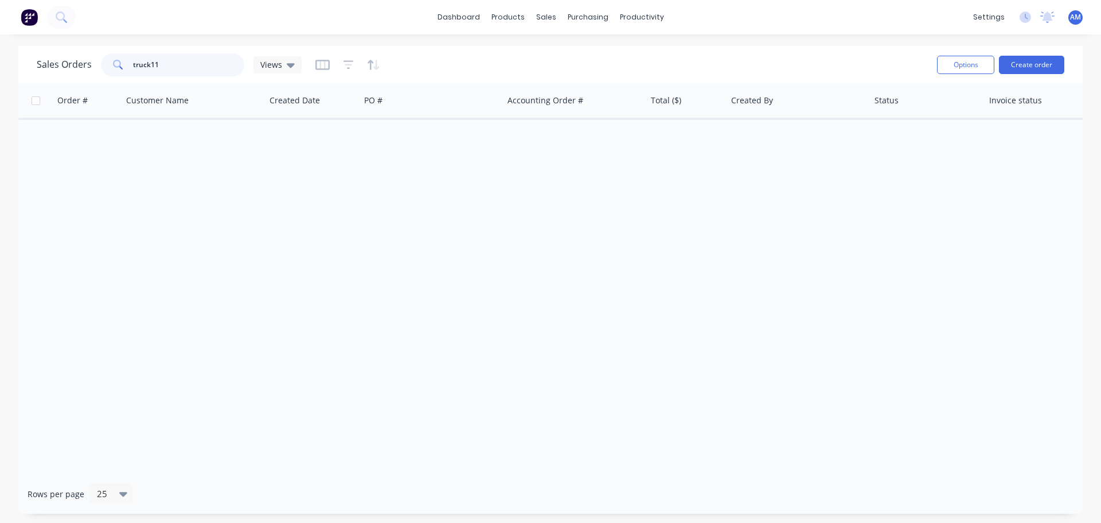
click at [150, 66] on input "truck11" at bounding box center [189, 64] width 112 height 23
drag, startPoint x: 169, startPoint y: 64, endPoint x: 101, endPoint y: 66, distance: 68.3
click at [101, 66] on div "truck 11" at bounding box center [172, 64] width 143 height 23
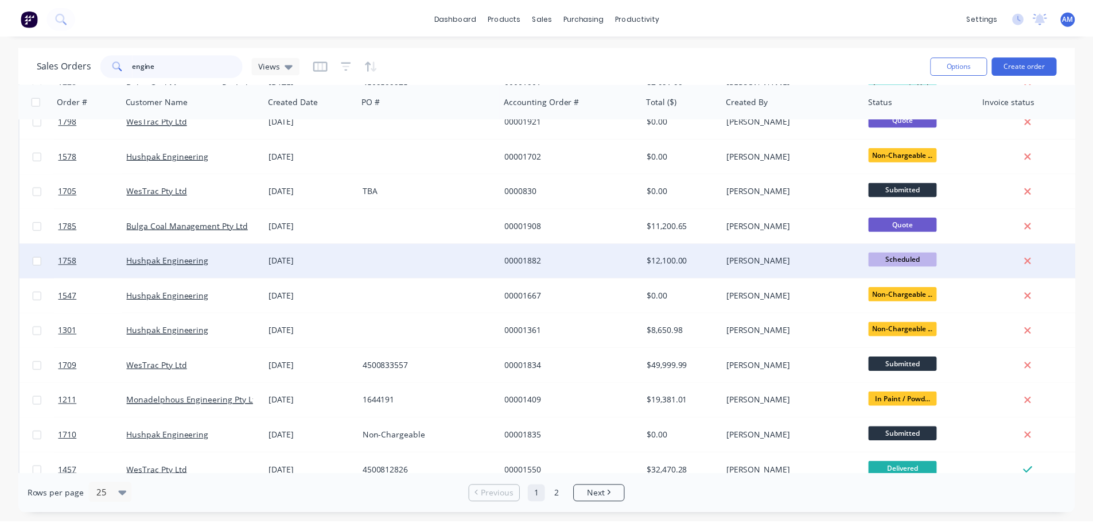
scroll to position [115, 0]
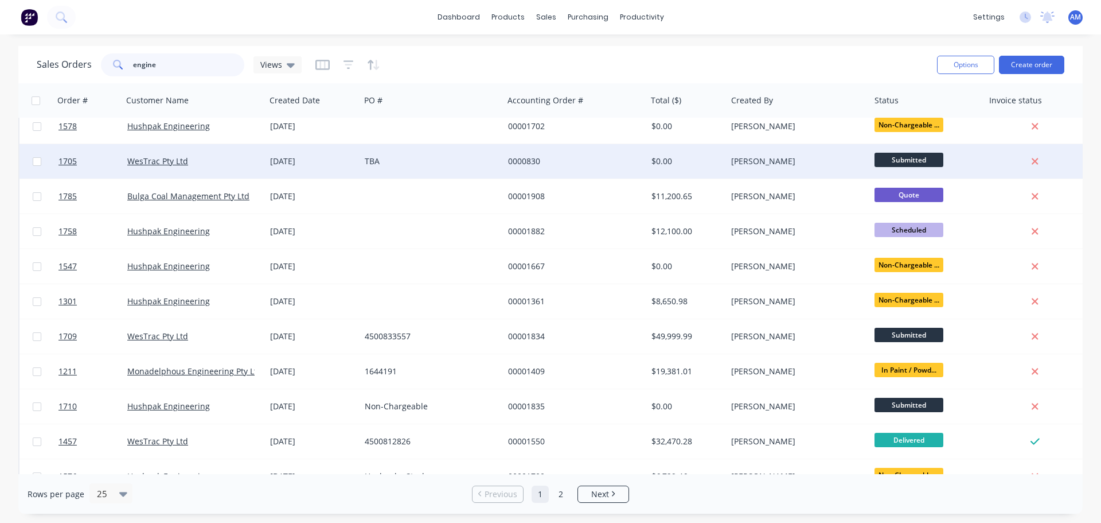
type input "engine"
click at [303, 159] on div "01 Aug 2025" at bounding box center [312, 160] width 85 height 11
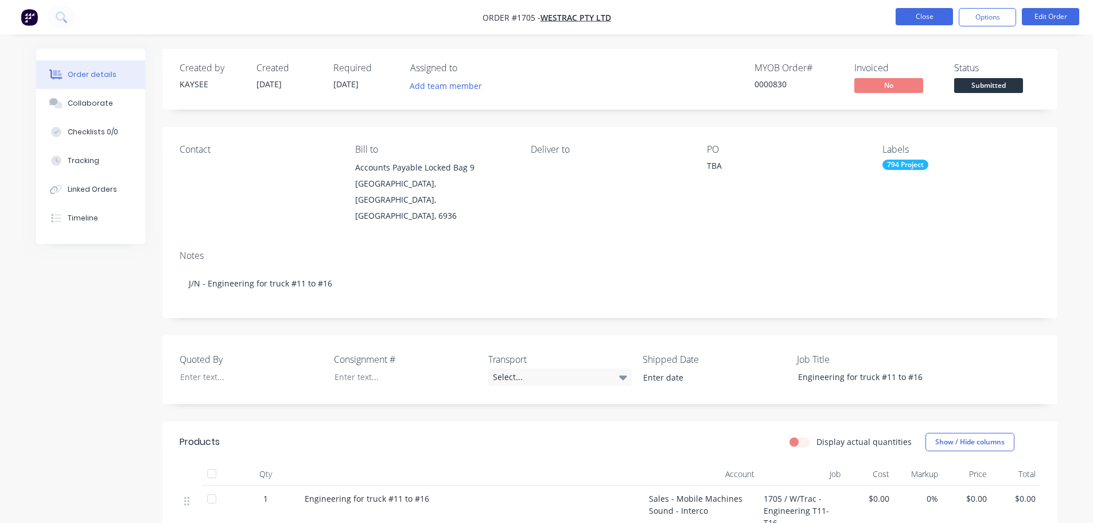
click at [907, 14] on button "Close" at bounding box center [923, 16] width 57 height 17
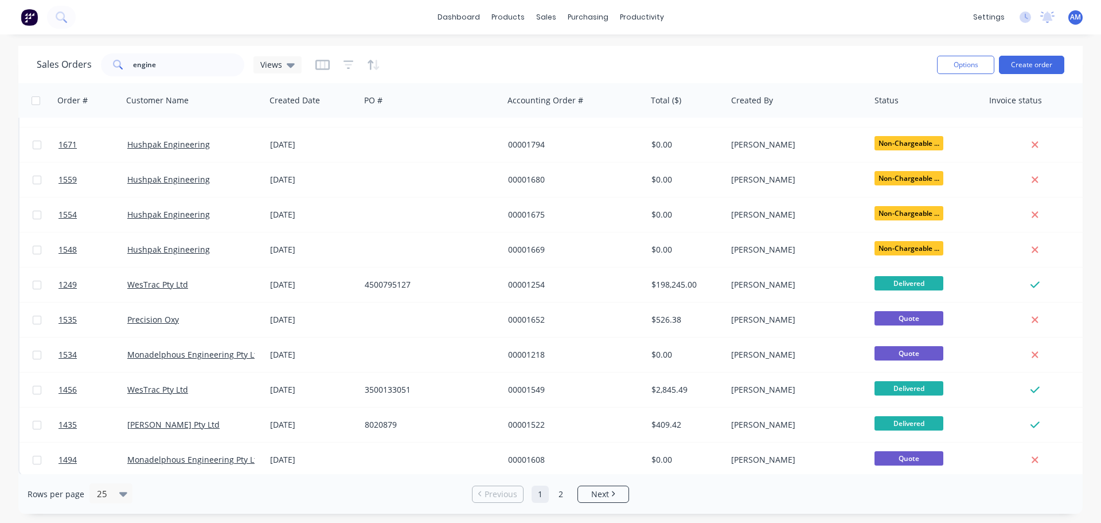
scroll to position [229, 0]
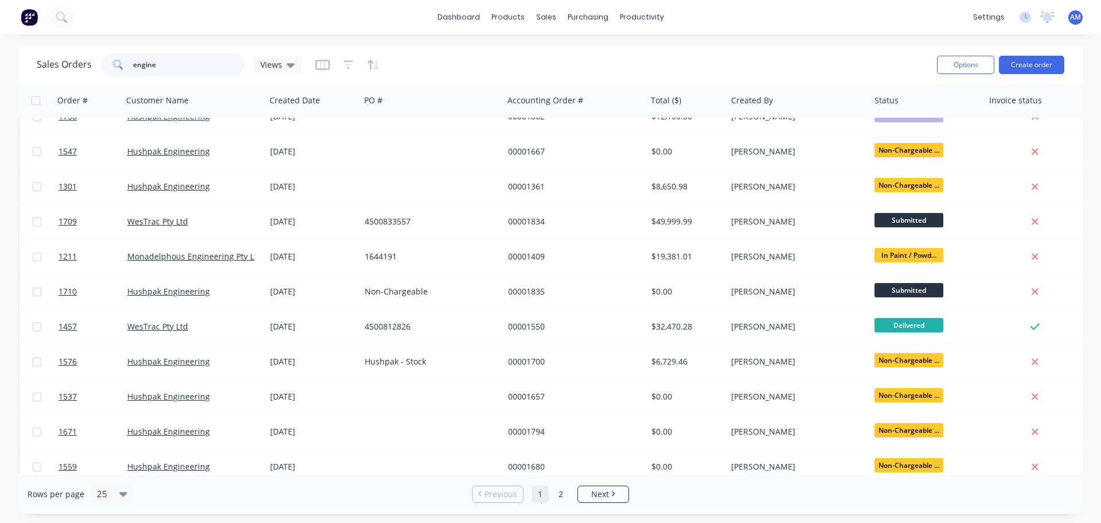
drag, startPoint x: 137, startPoint y: 61, endPoint x: 120, endPoint y: 61, distance: 16.6
click at [120, 61] on div "engine" at bounding box center [172, 64] width 143 height 23
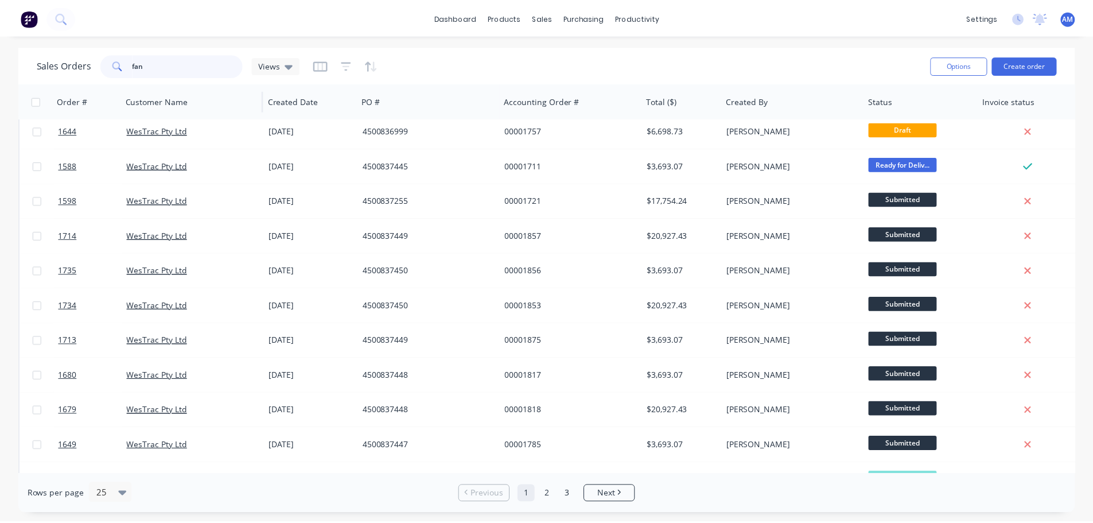
scroll to position [0, 0]
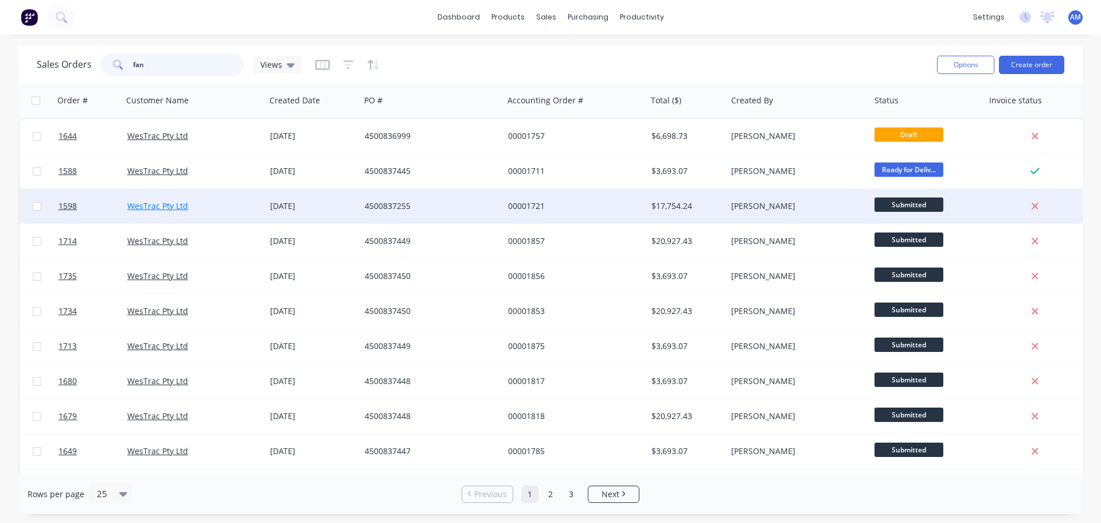
type input "fan"
click at [172, 205] on link "WesTrac Pty Ltd" at bounding box center [157, 205] width 61 height 11
click at [400, 203] on div "4500837255" at bounding box center [428, 205] width 127 height 11
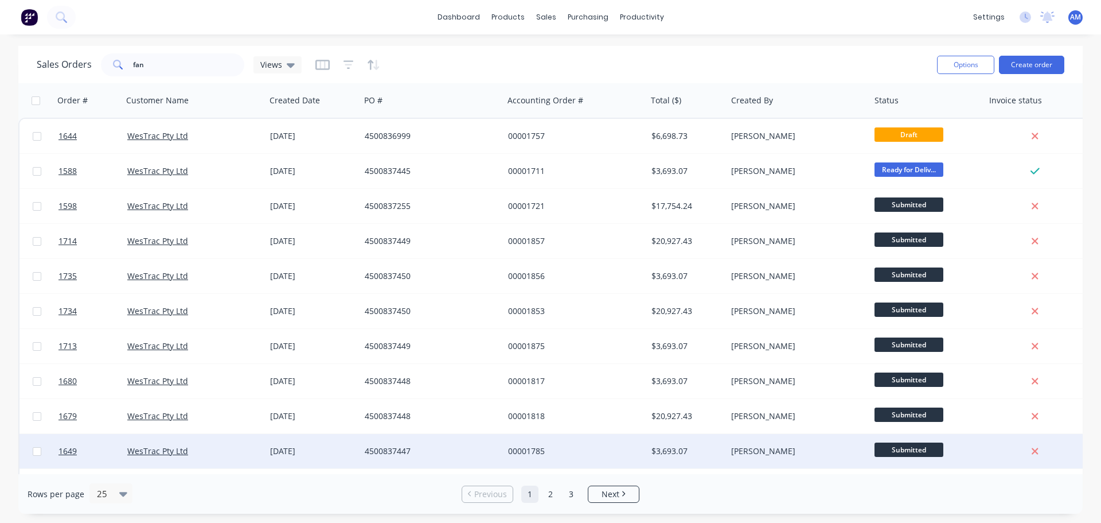
click at [403, 451] on div "4500837447" at bounding box center [428, 450] width 127 height 11
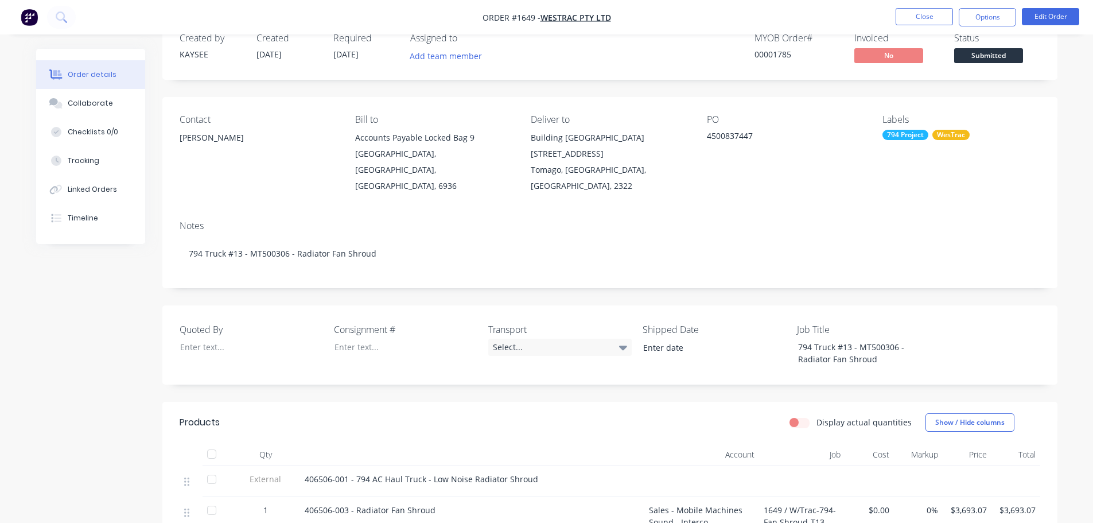
scroll to position [57, 0]
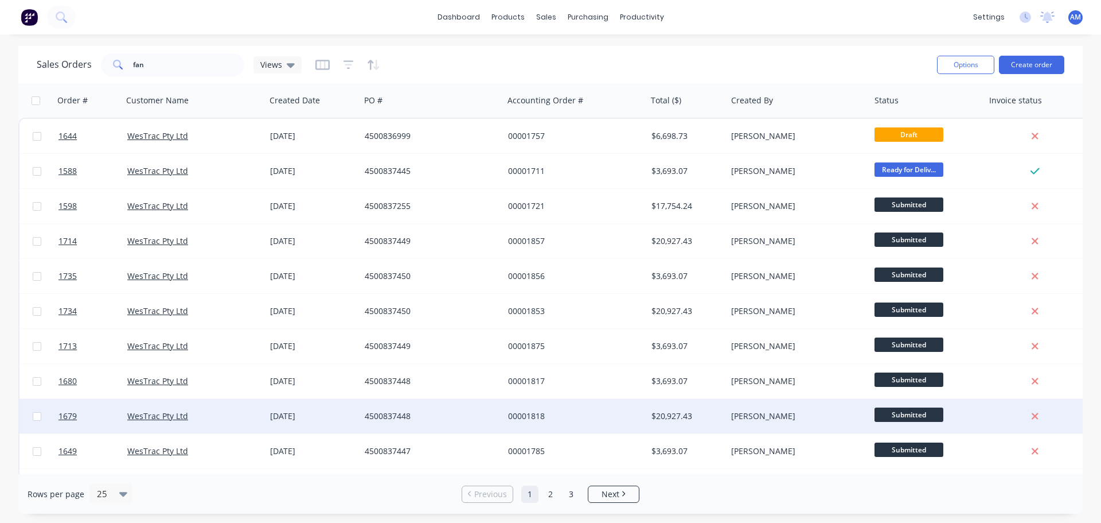
click at [535, 410] on div "00001818" at bounding box center [575, 416] width 143 height 34
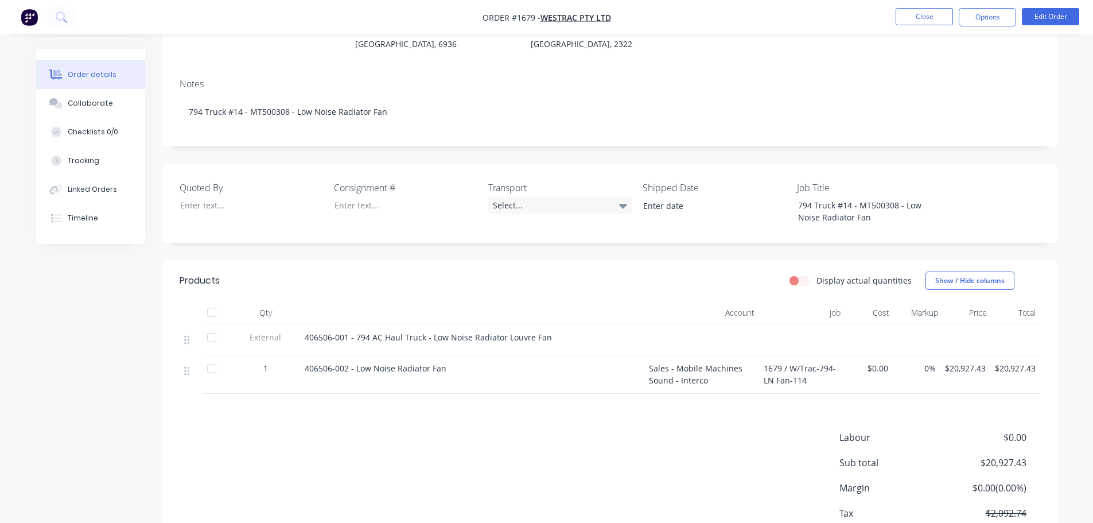
scroll to position [172, 0]
click at [96, 184] on button "Linked Orders" at bounding box center [90, 189] width 109 height 29
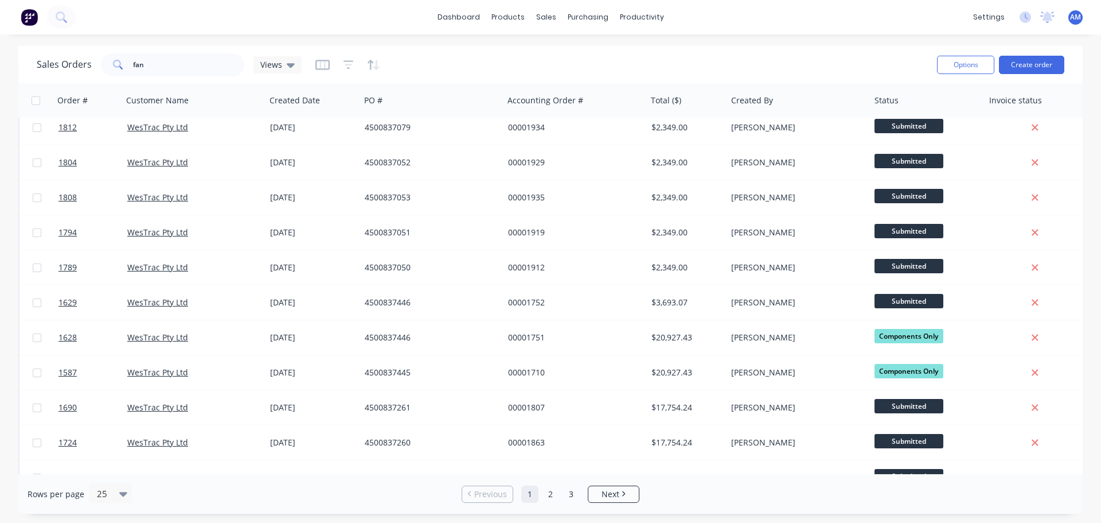
scroll to position [459, 0]
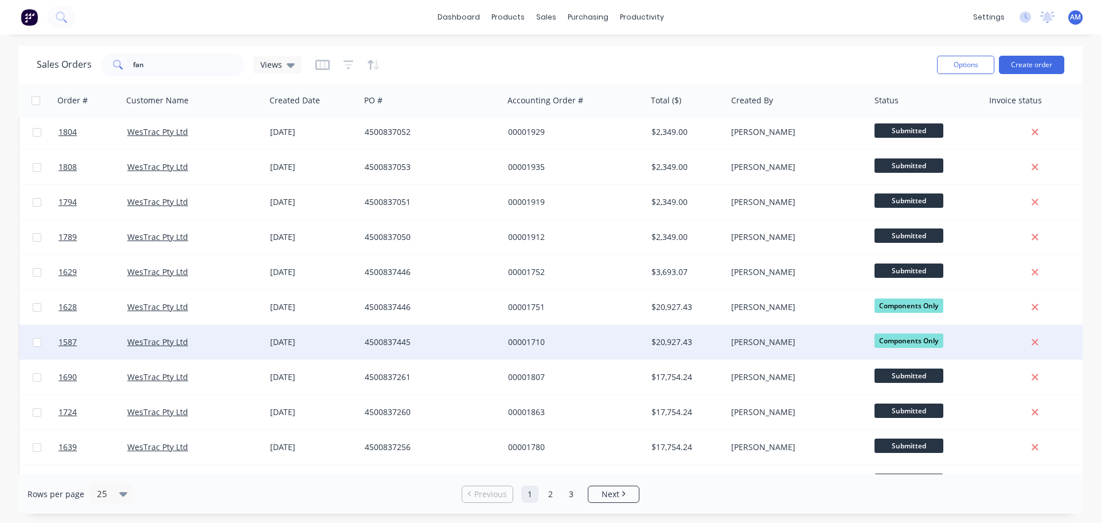
click at [301, 341] on div "[DATE]" at bounding box center [312, 341] width 85 height 11
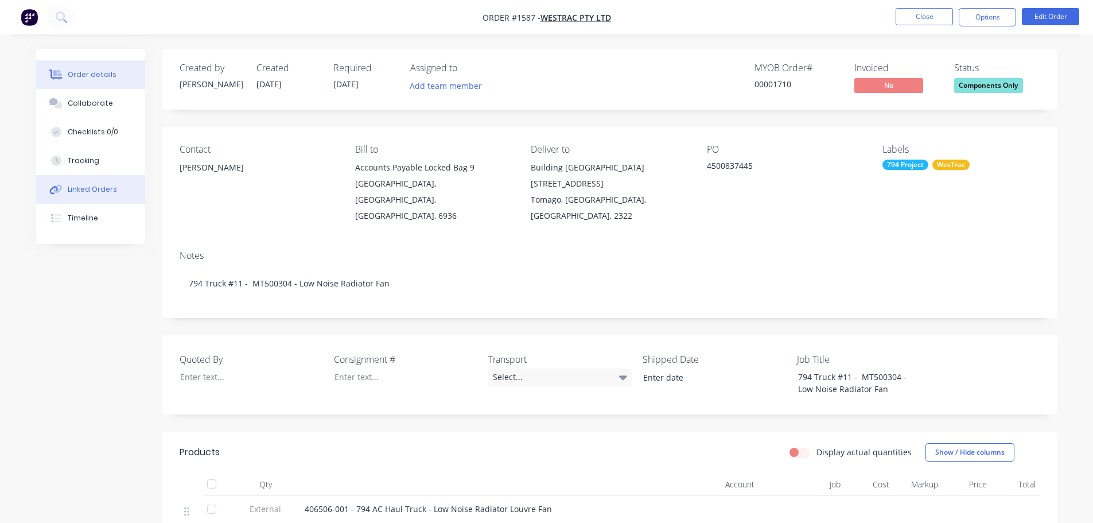
click at [102, 188] on div "Linked Orders" at bounding box center [92, 189] width 49 height 10
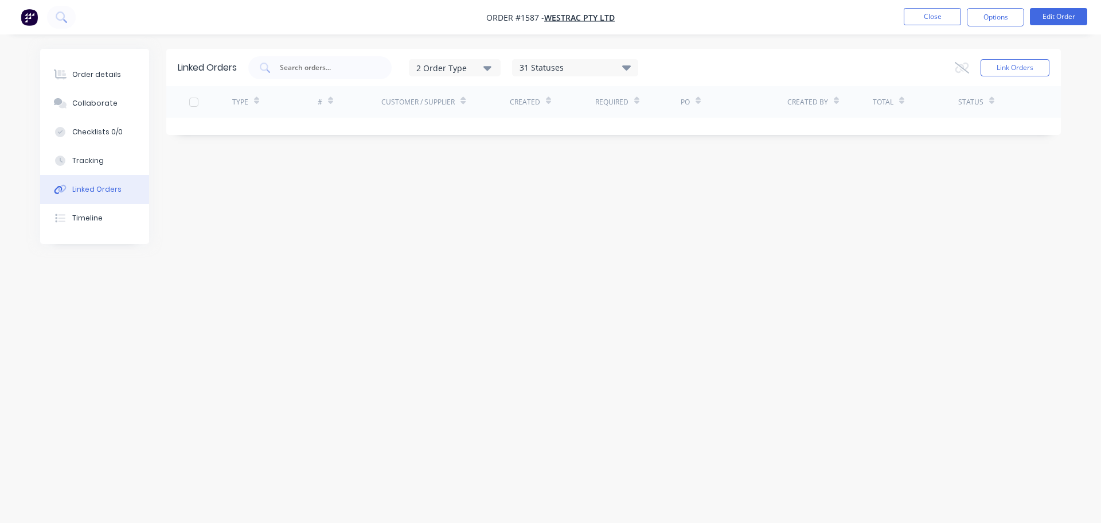
click at [1023, 282] on div "Linked Orders 2 Order Type 31 Statuses Sales Order Status All Archived Draft Qu…" at bounding box center [550, 239] width 1021 height 381
click at [924, 12] on button "Close" at bounding box center [932, 16] width 57 height 17
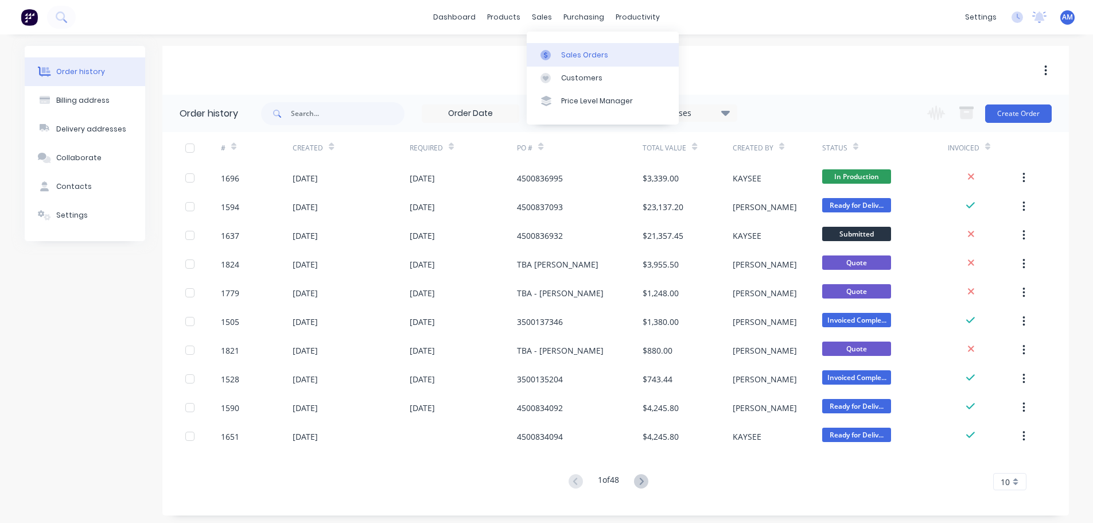
click at [581, 56] on div "Sales Orders" at bounding box center [584, 55] width 47 height 10
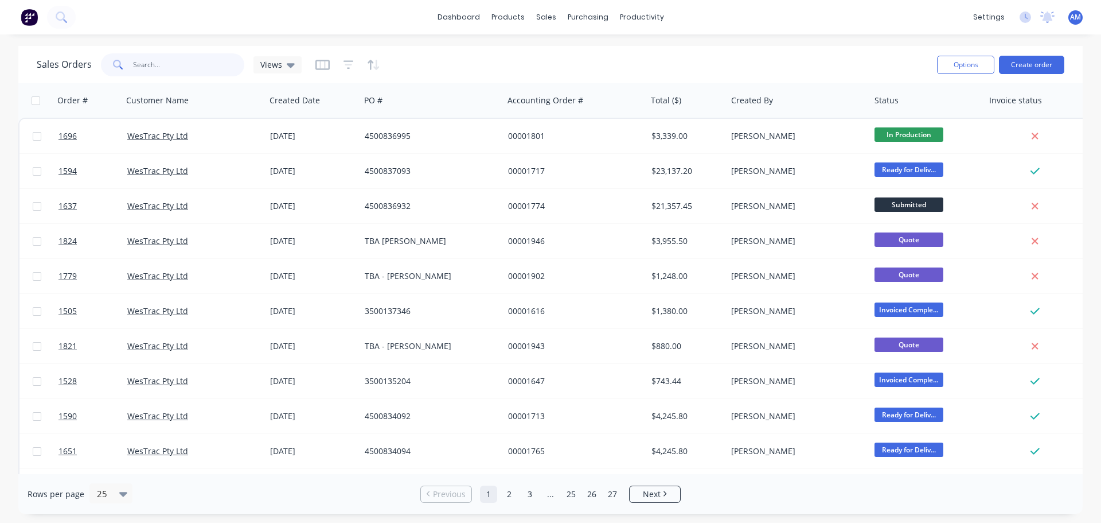
click at [180, 67] on input "text" at bounding box center [189, 64] width 112 height 23
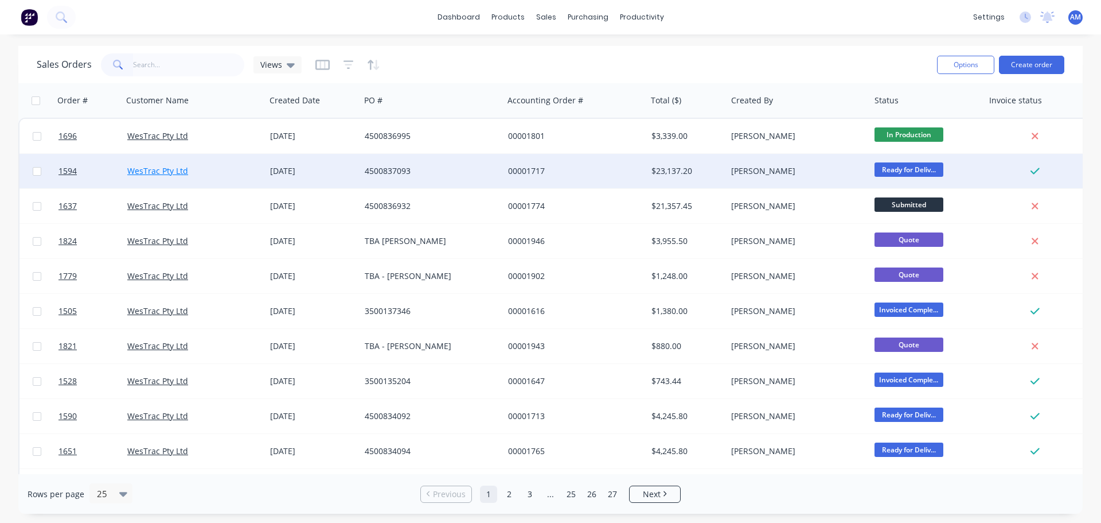
click at [154, 172] on link "WesTrac Pty Ltd" at bounding box center [157, 170] width 61 height 11
click at [294, 169] on div "[DATE]" at bounding box center [312, 170] width 85 height 11
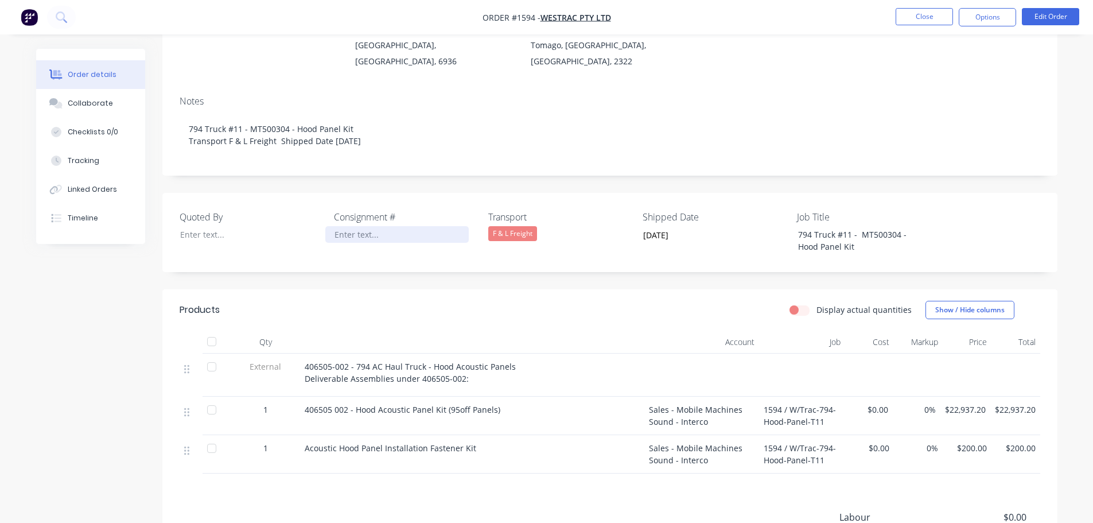
scroll to position [172, 0]
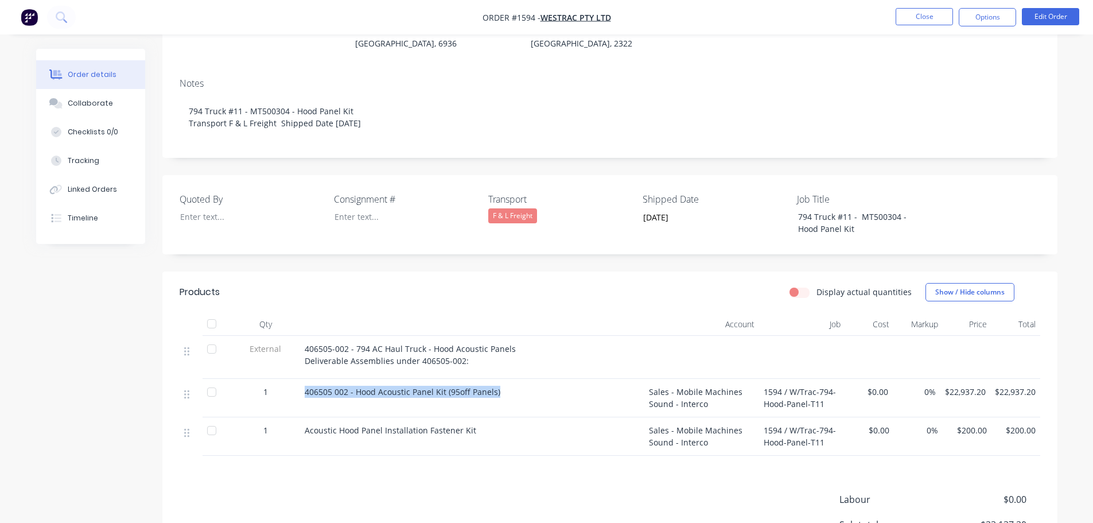
drag, startPoint x: 501, startPoint y: 375, endPoint x: 291, endPoint y: 373, distance: 209.4
click at [291, 379] on div "1 406505 002 - Hood Acoustic Panel Kit (95off Panels) Sales - Mobile Machines S…" at bounding box center [610, 398] width 860 height 38
copy div "406505 002 - Hood Acoustic Panel Kit (95off Panels)"
click at [559, 271] on header "Products Display actual quantities Show / Hide columns" at bounding box center [609, 291] width 895 height 41
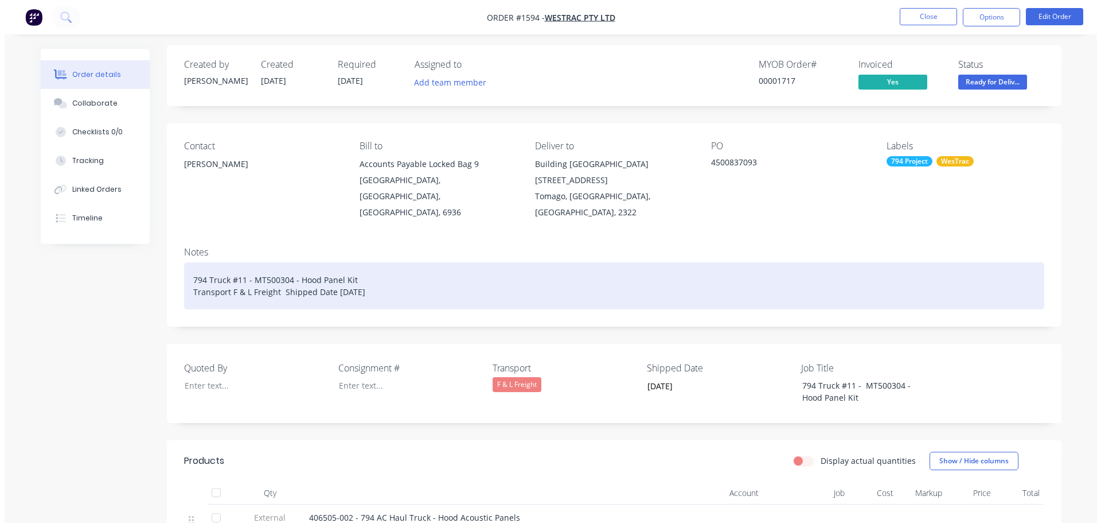
scroll to position [0, 0]
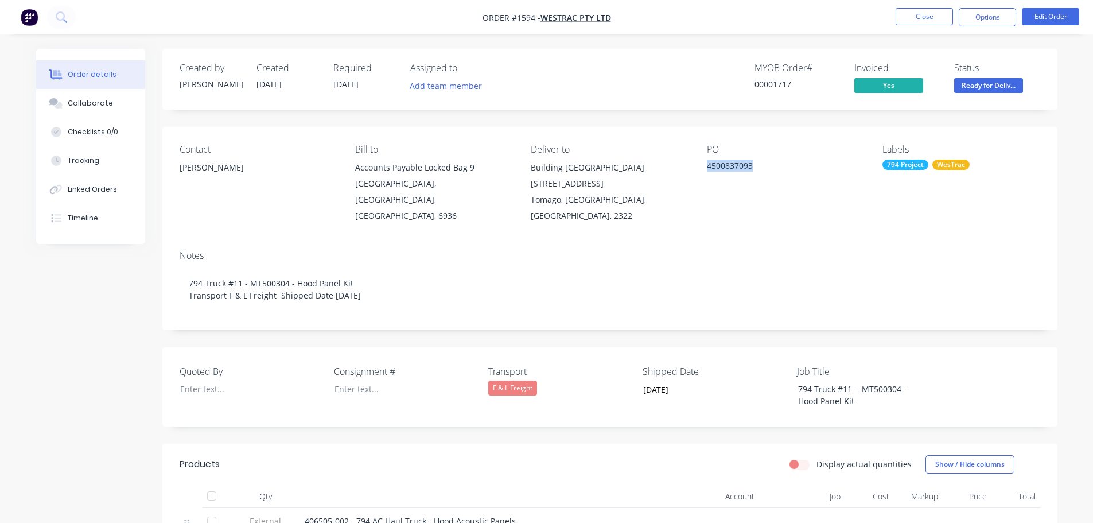
drag, startPoint x: 755, startPoint y: 164, endPoint x: 702, endPoint y: 166, distance: 53.4
click at [702, 166] on div "Contact Richard Lofberg Bill to Accounts Payable Locked Bag 9 MIDLAND, Western …" at bounding box center [609, 184] width 895 height 114
copy div "4500837093"
click at [934, 22] on button "Close" at bounding box center [923, 16] width 57 height 17
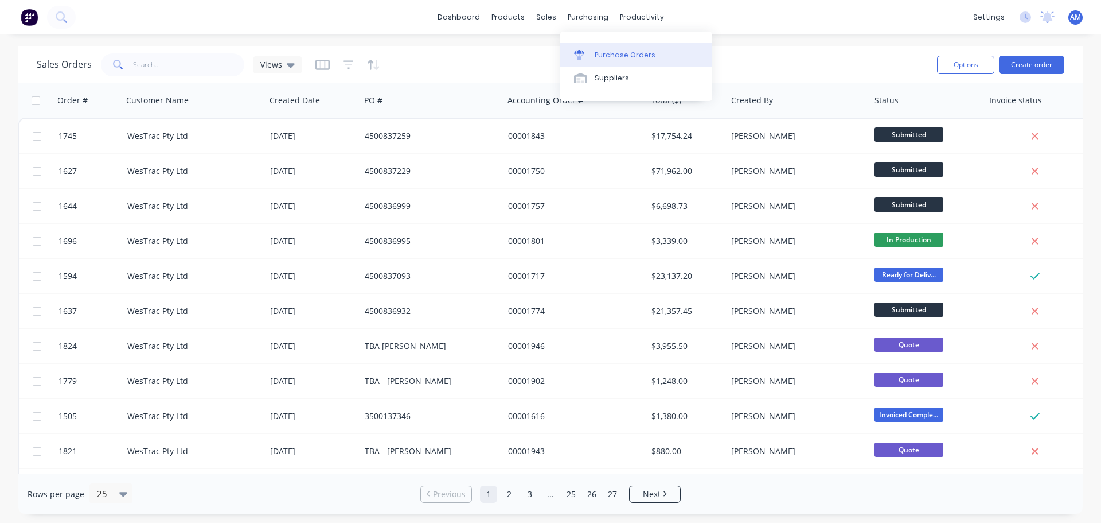
click at [611, 50] on div "Purchase Orders" at bounding box center [625, 55] width 61 height 10
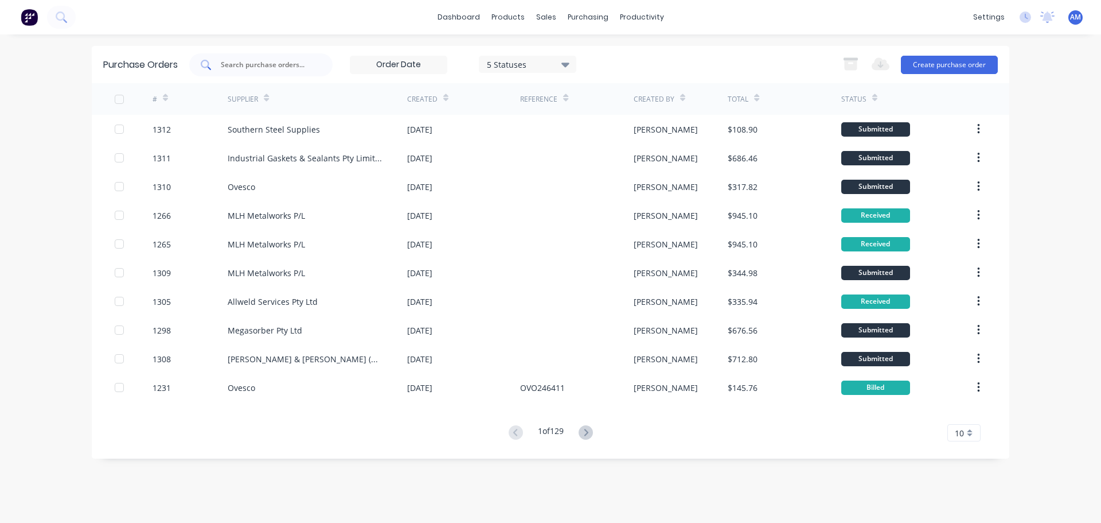
click at [285, 68] on input "text" at bounding box center [267, 64] width 95 height 11
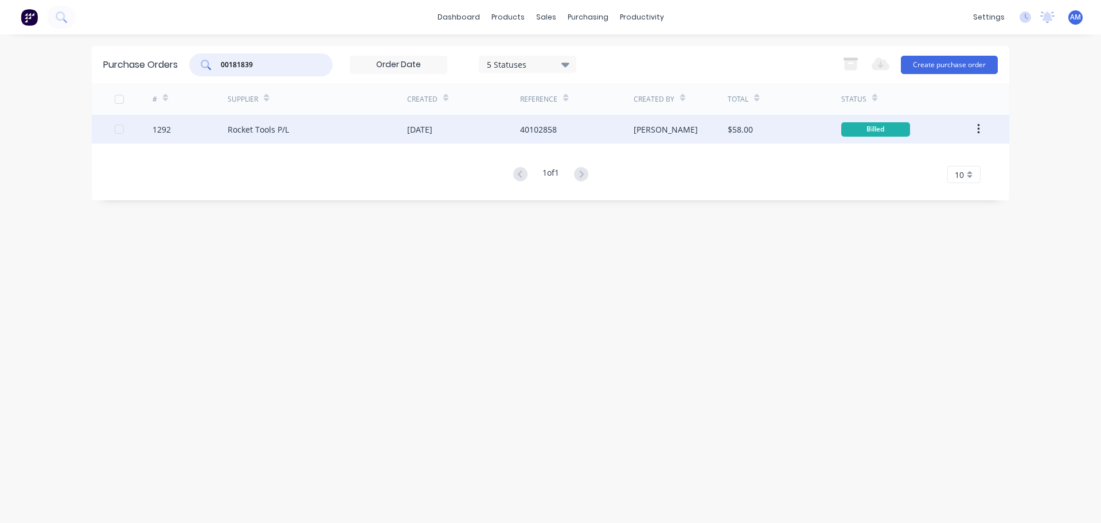
type input "00181839"
click at [474, 127] on div "26 Aug 2025" at bounding box center [463, 129] width 113 height 29
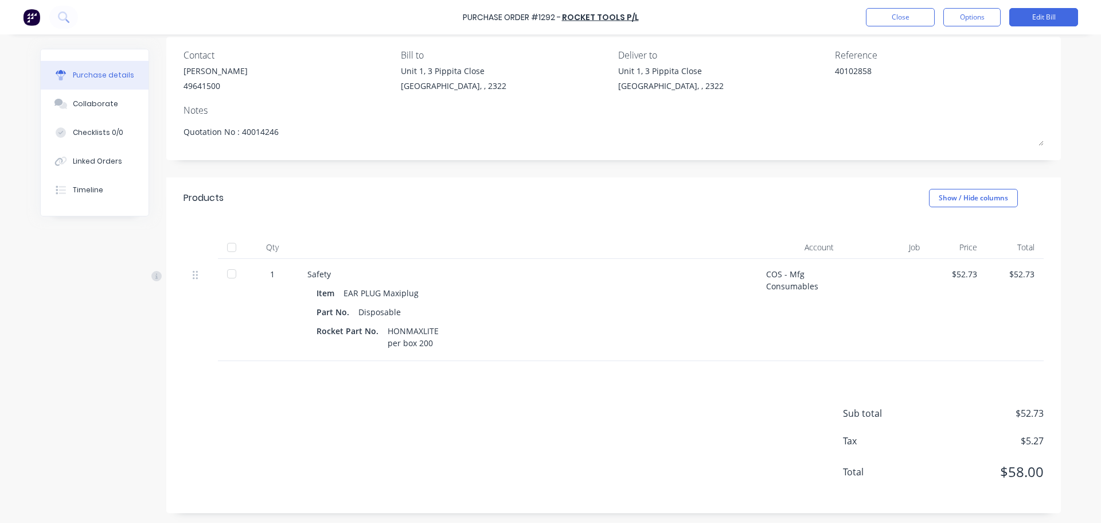
scroll to position [92, 0]
click at [231, 246] on div at bounding box center [231, 245] width 23 height 23
type textarea "x"
click at [913, 21] on button "Close" at bounding box center [900, 17] width 69 height 18
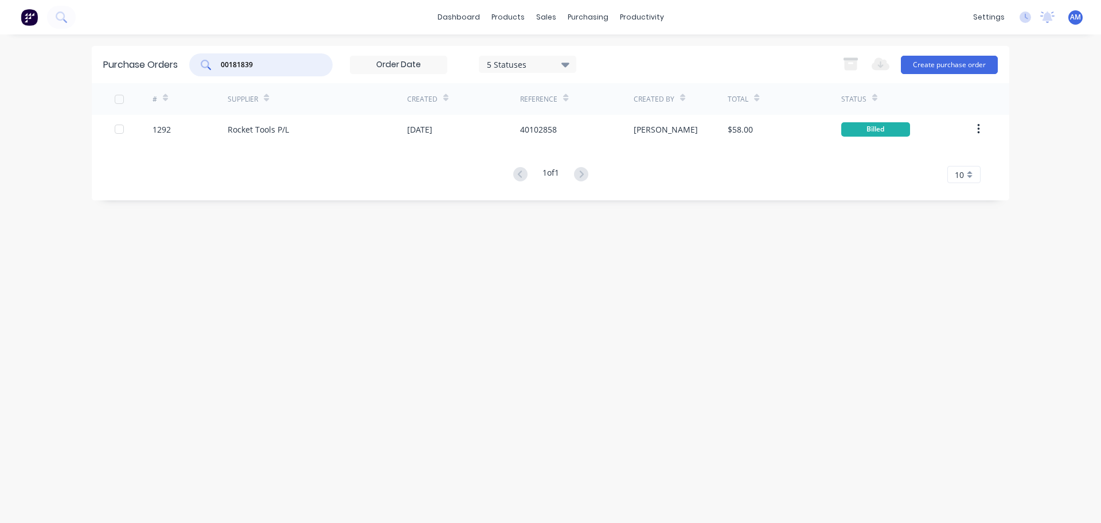
drag, startPoint x: 263, startPoint y: 64, endPoint x: 192, endPoint y: 60, distance: 70.7
click at [192, 60] on div "00181839" at bounding box center [260, 64] width 143 height 23
type input "1257"
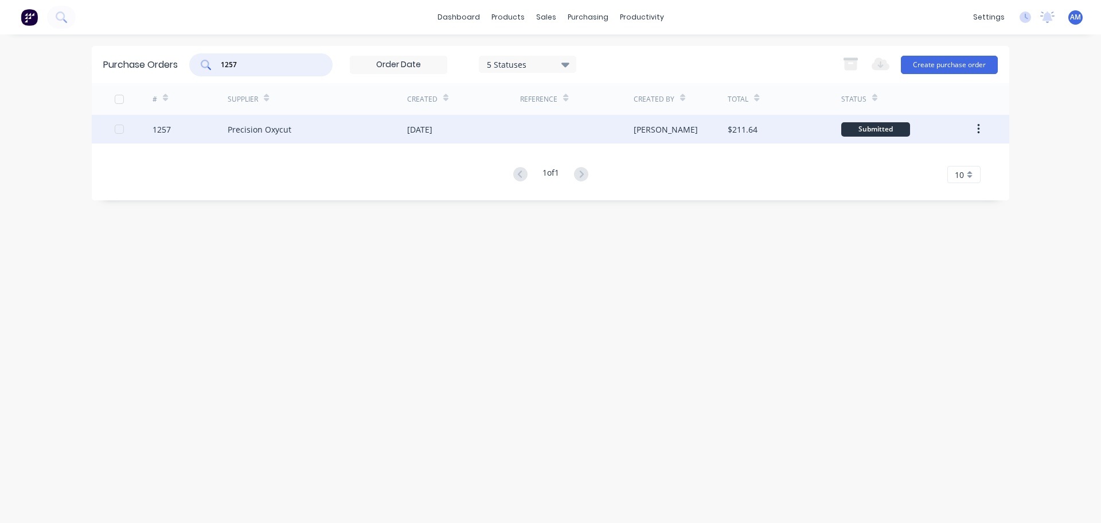
click at [264, 127] on div "Precision Oxycut" at bounding box center [260, 129] width 64 height 12
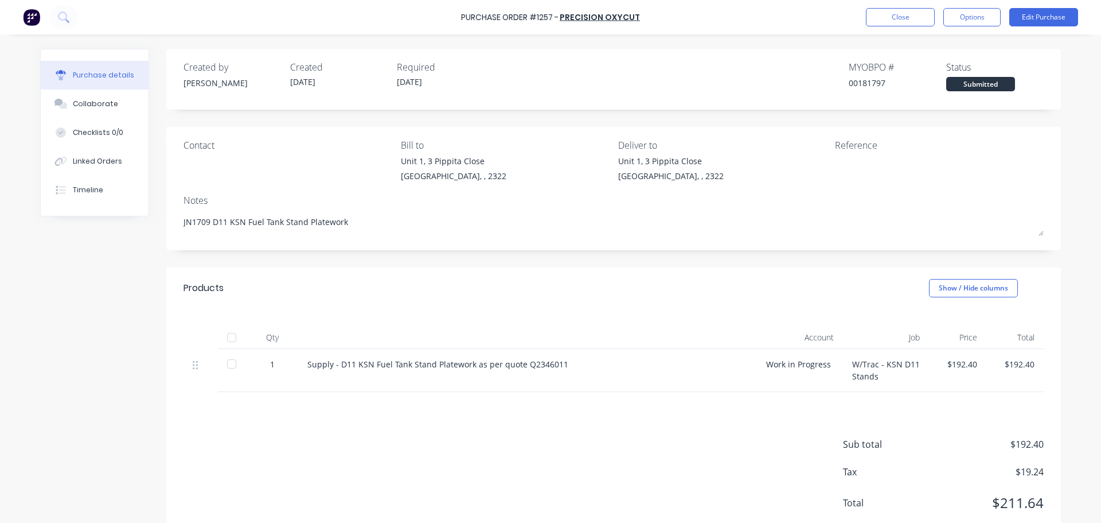
click at [1001, 188] on div "Contact Bill to Unit 1, 3 Pippita Close Beresfield, , 2322 Deliver to Unit 1, 3…" at bounding box center [613, 188] width 895 height 123
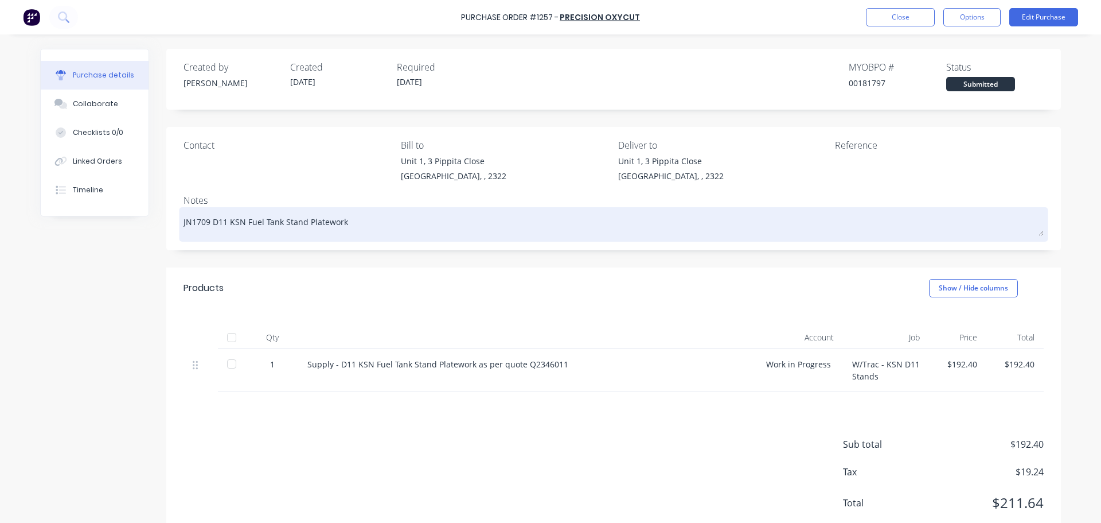
drag, startPoint x: 205, startPoint y: 220, endPoint x: 189, endPoint y: 220, distance: 16.1
click at [189, 220] on textarea "JN1709 D11 KSN Fuel Tank Stand Platework" at bounding box center [614, 223] width 860 height 26
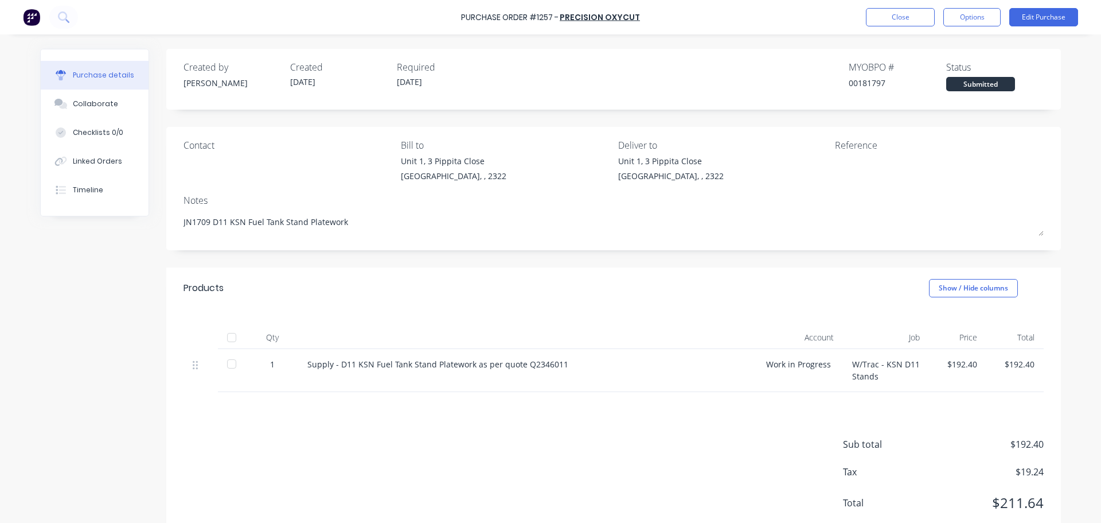
type textarea "x"
drag, startPoint x: 467, startPoint y: 363, endPoint x: 336, endPoint y: 364, distance: 131.4
click at [336, 364] on div "Supply - D11 KSN Fuel Tank Stand Platework as per quote Q2346011" at bounding box center [527, 364] width 441 height 12
copy div "D11 KSN Fuel Tank Stand Platework"
click at [880, 22] on button "Close" at bounding box center [900, 17] width 69 height 18
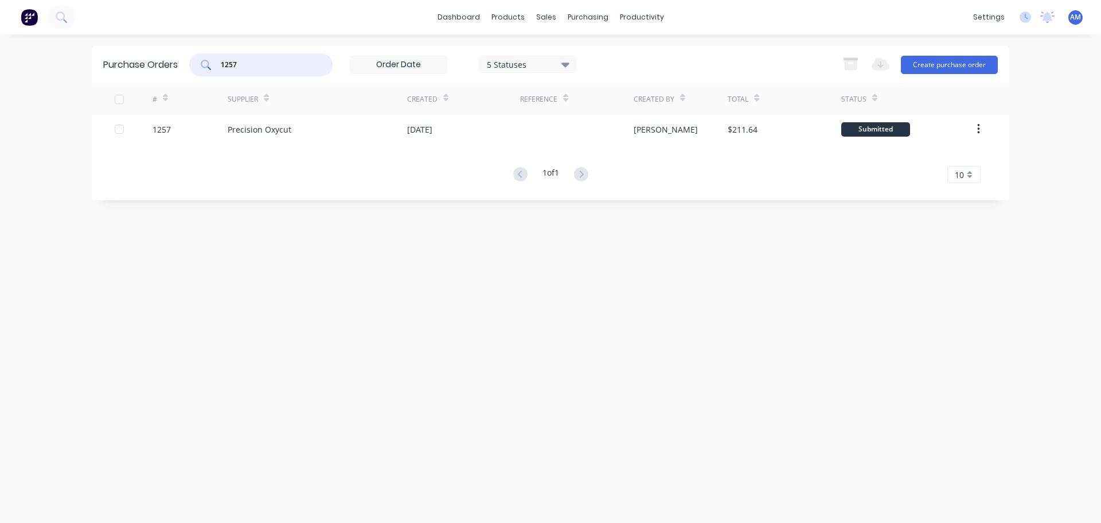
drag, startPoint x: 242, startPoint y: 61, endPoint x: 225, endPoint y: 60, distance: 16.7
click at [225, 60] on input "1257" at bounding box center [267, 64] width 95 height 11
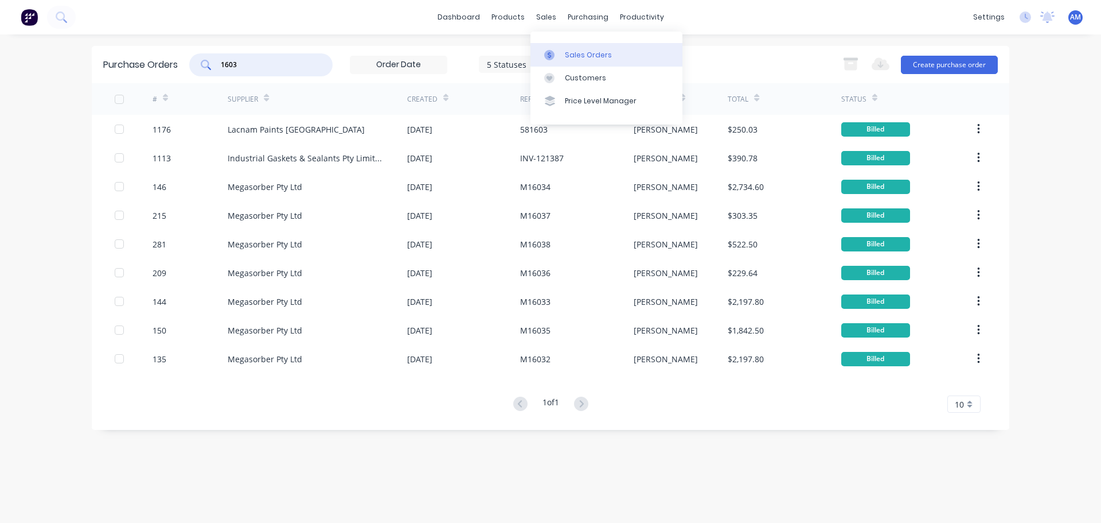
type input "1603"
click at [580, 50] on div "Sales Orders" at bounding box center [588, 55] width 47 height 10
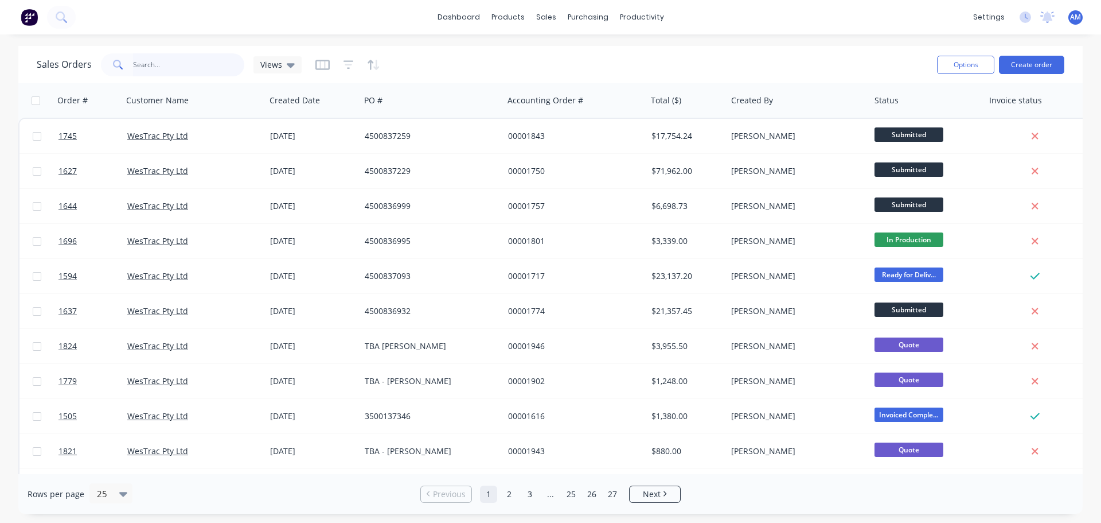
click at [160, 62] on input "text" at bounding box center [189, 64] width 112 height 23
type input "1603"
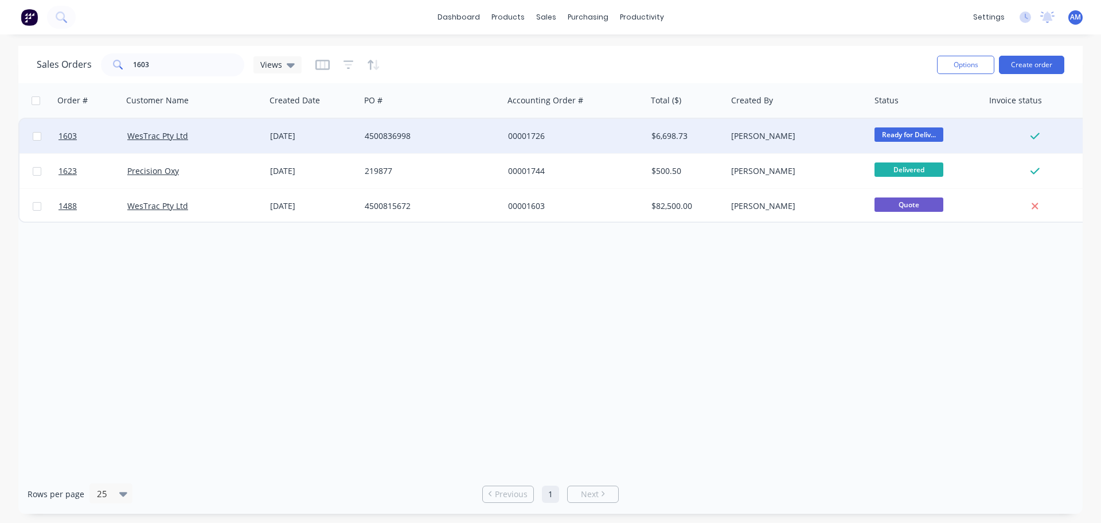
click at [402, 137] on div "4500836998" at bounding box center [428, 135] width 127 height 11
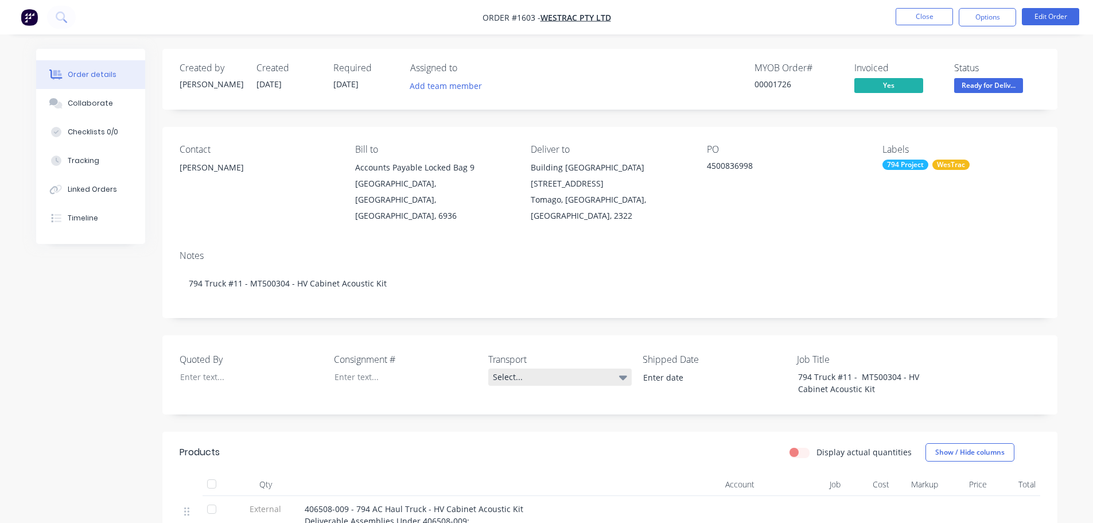
click at [507, 368] on div "Select..." at bounding box center [559, 376] width 143 height 17
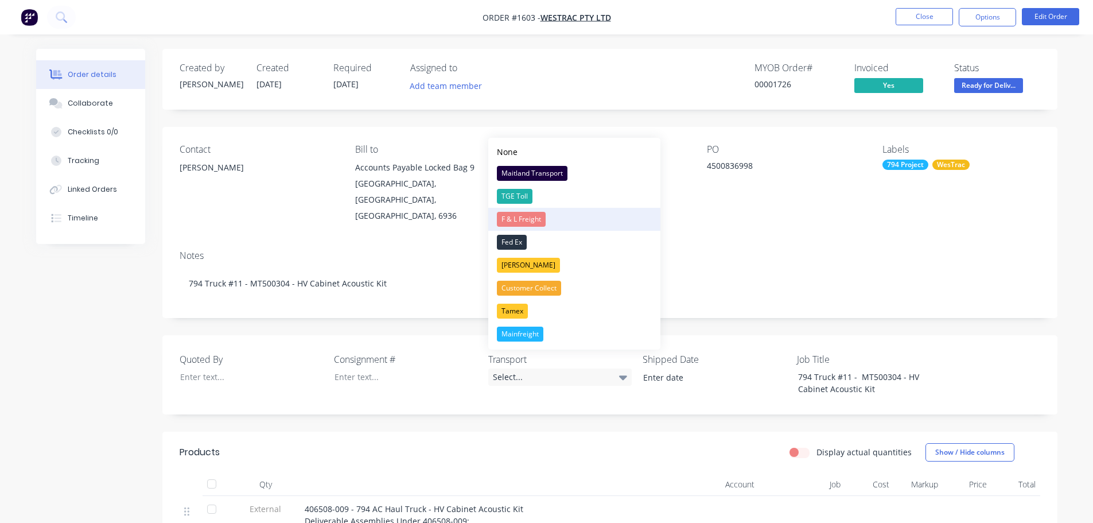
click at [532, 219] on div "F & L Freight" at bounding box center [521, 219] width 49 height 15
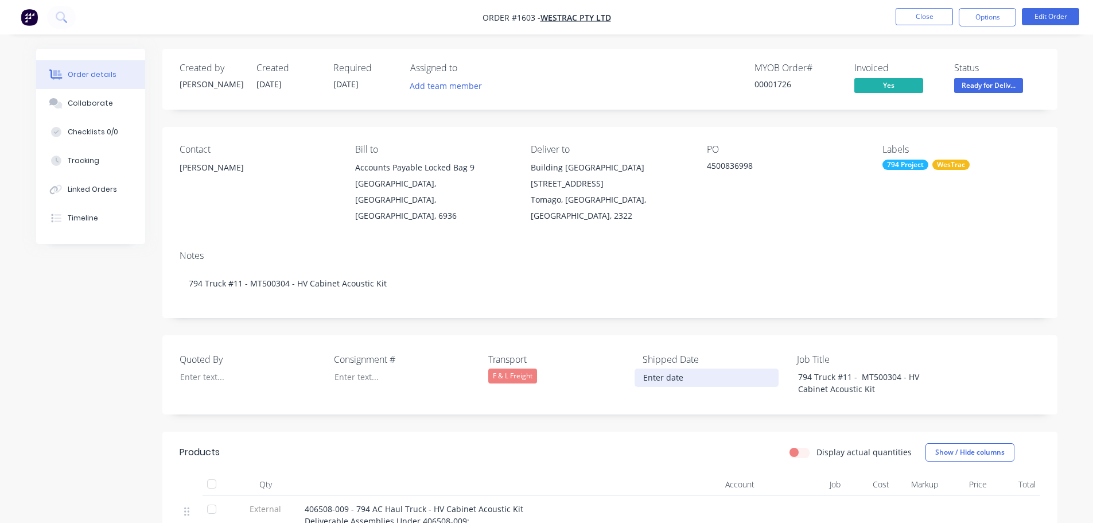
click at [659, 369] on input at bounding box center [706, 377] width 143 height 17
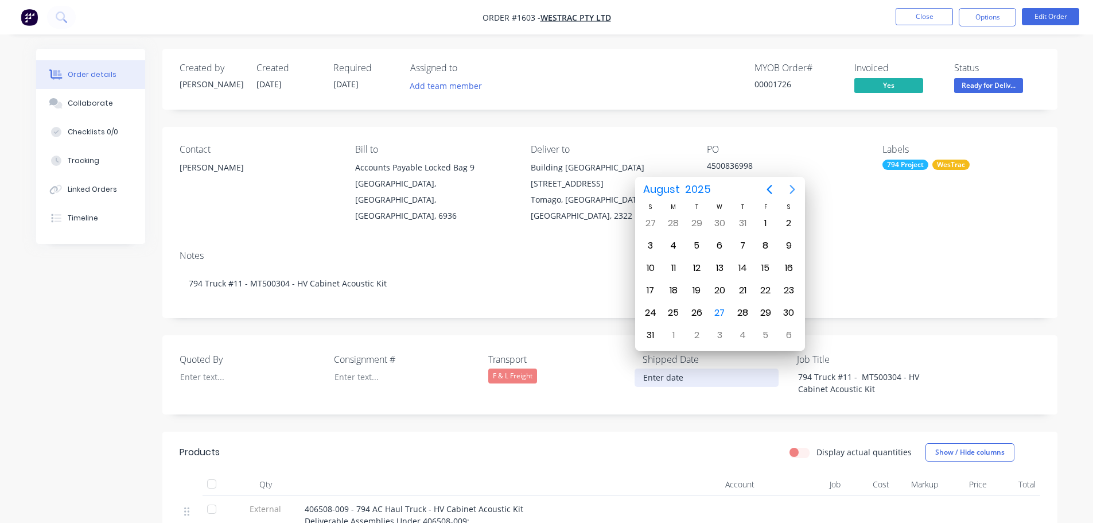
click at [794, 190] on icon "Next page" at bounding box center [792, 189] width 14 height 14
click at [677, 224] on div "1" at bounding box center [673, 223] width 17 height 17
type input "[DATE]"
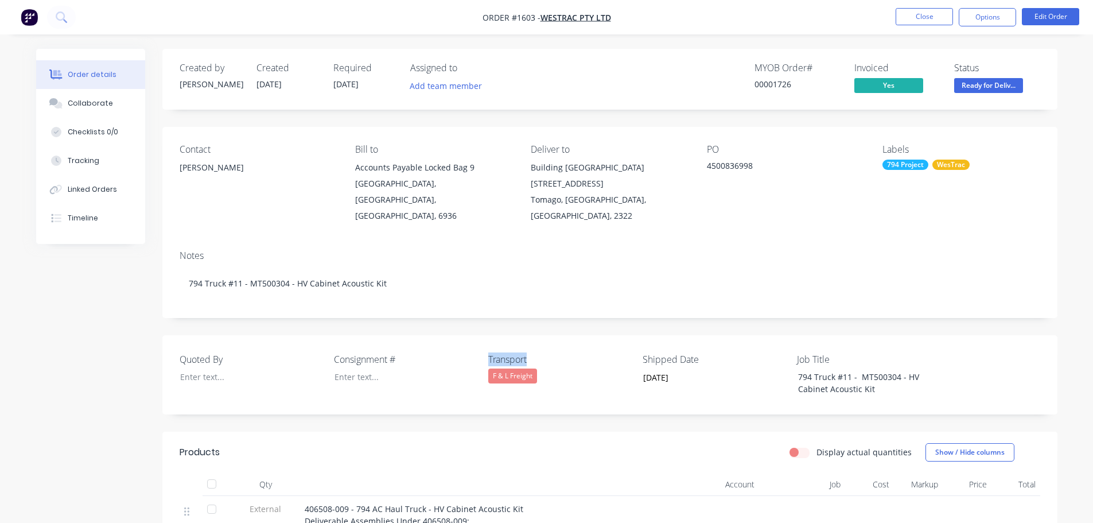
drag, startPoint x: 533, startPoint y: 340, endPoint x: 480, endPoint y: 340, distance: 53.3
click at [480, 340] on div "Quoted By Consignment # Transport F & L Freight Shipped Date 01/09/2025 Job Tit…" at bounding box center [609, 374] width 895 height 79
copy div "Transport"
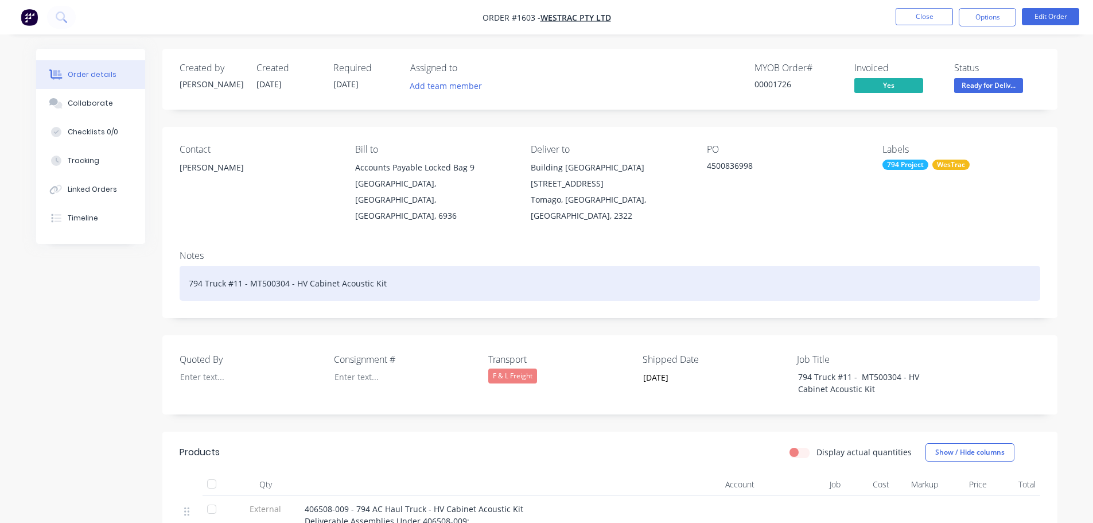
click at [405, 268] on div "794 Truck #11 - MT500304 - HV Cabinet Acoustic Kit" at bounding box center [610, 283] width 860 height 35
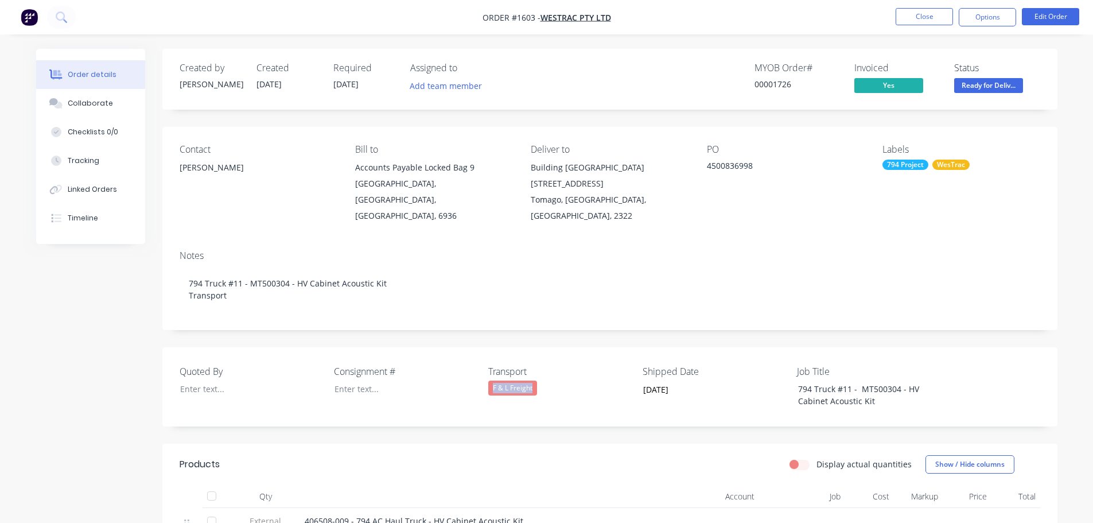
drag, startPoint x: 536, startPoint y: 370, endPoint x: 488, endPoint y: 373, distance: 48.3
click at [488, 380] on div "F & L Freight" at bounding box center [512, 387] width 49 height 15
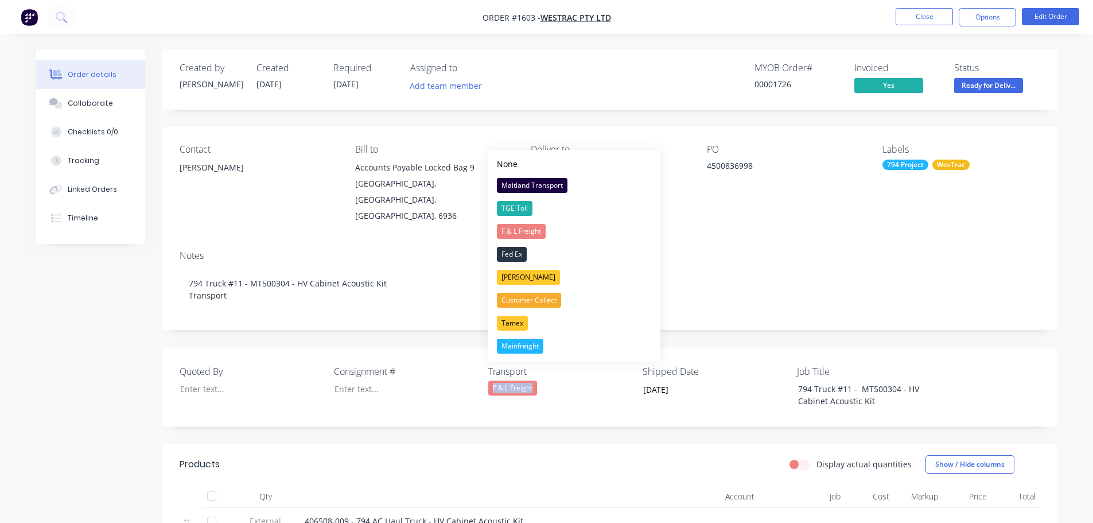
copy div "F & L Freight"
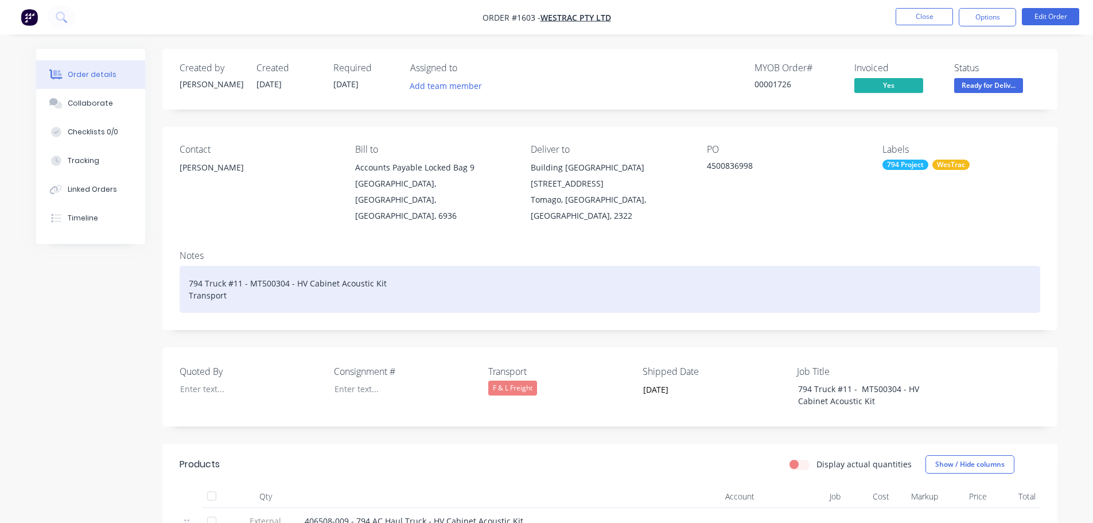
click at [252, 278] on div "794 Truck #11 - MT500304 - HV Cabinet Acoustic Kit Transport" at bounding box center [610, 289] width 860 height 47
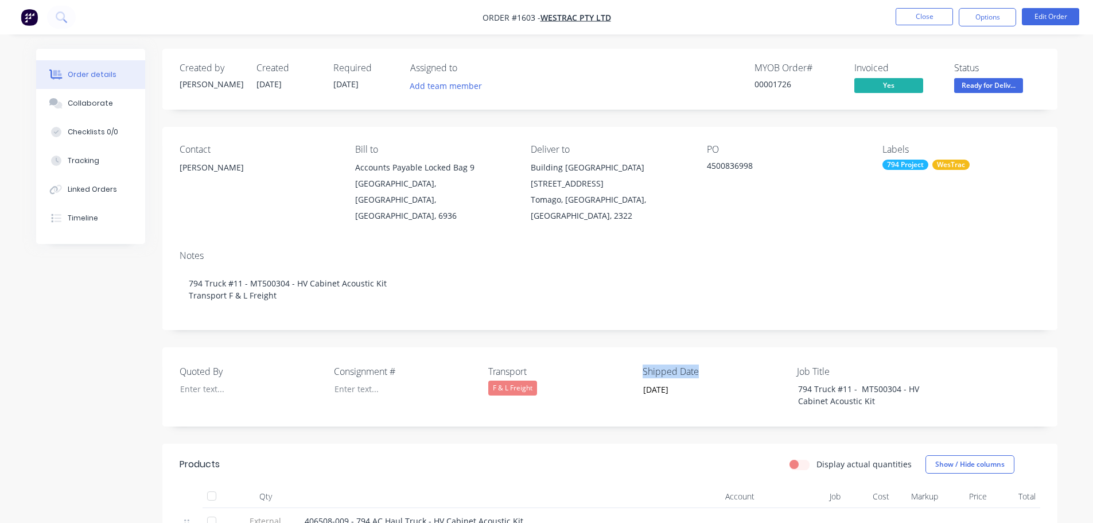
drag, startPoint x: 704, startPoint y: 356, endPoint x: 639, endPoint y: 357, distance: 64.8
click at [639, 357] on div "Quoted By Consignment # Transport F & L Freight Shipped Date 01/09/2025 Job Tit…" at bounding box center [609, 386] width 895 height 79
copy label "Shipped Date"
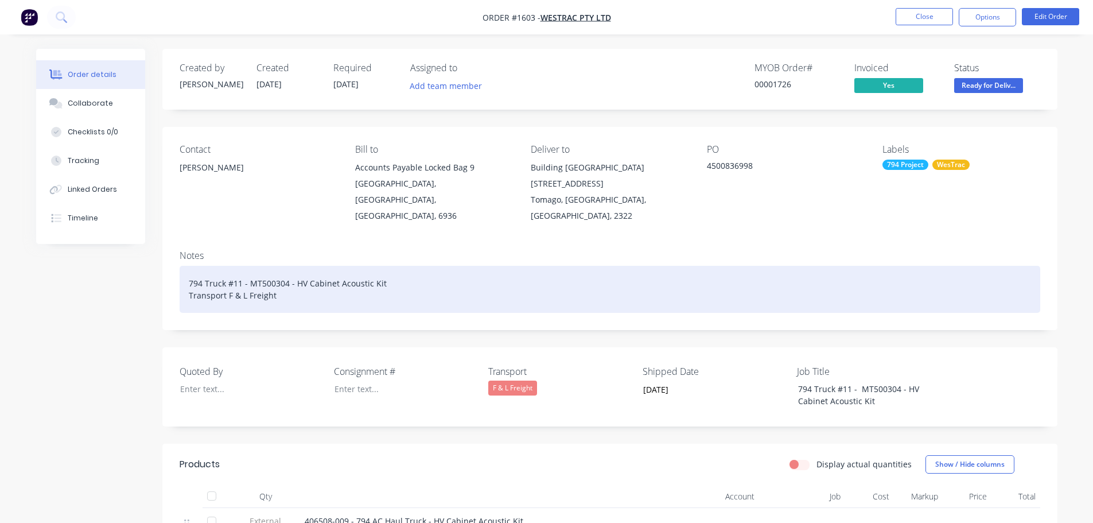
click at [321, 284] on div "794 Truck #11 - MT500304 - HV Cabinet Acoustic Kit Transport F & L Freight" at bounding box center [610, 289] width 860 height 47
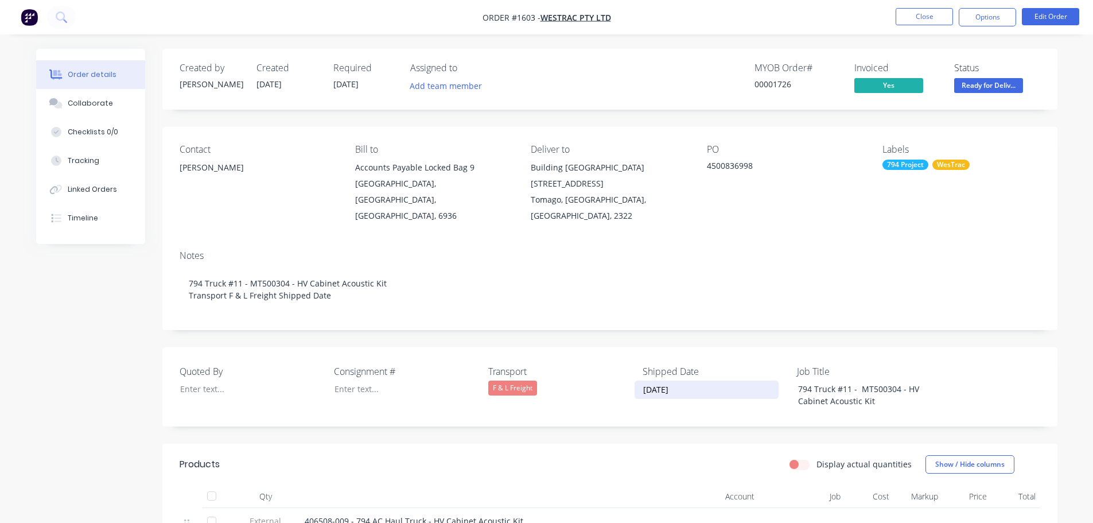
drag, startPoint x: 688, startPoint y: 377, endPoint x: 633, endPoint y: 379, distance: 55.1
click at [633, 379] on div "Quoted By Consignment # Transport F & L Freight Shipped Date 01/09/2025 Job Tit…" at bounding box center [609, 386] width 895 height 79
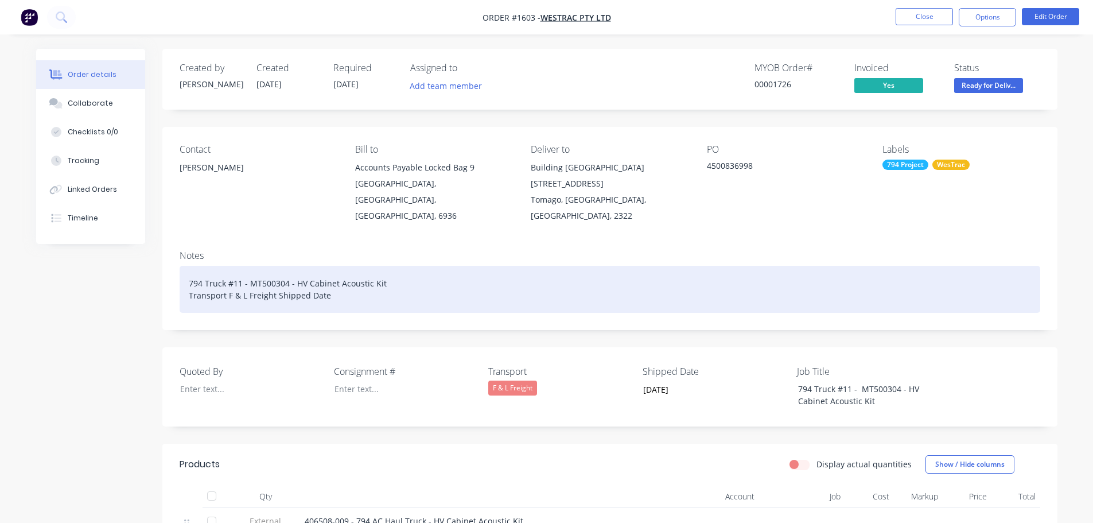
click at [342, 279] on div "794 Truck #11 - MT500304 - HV Cabinet Acoustic Kit Transport F & L Freight Ship…" at bounding box center [610, 289] width 860 height 47
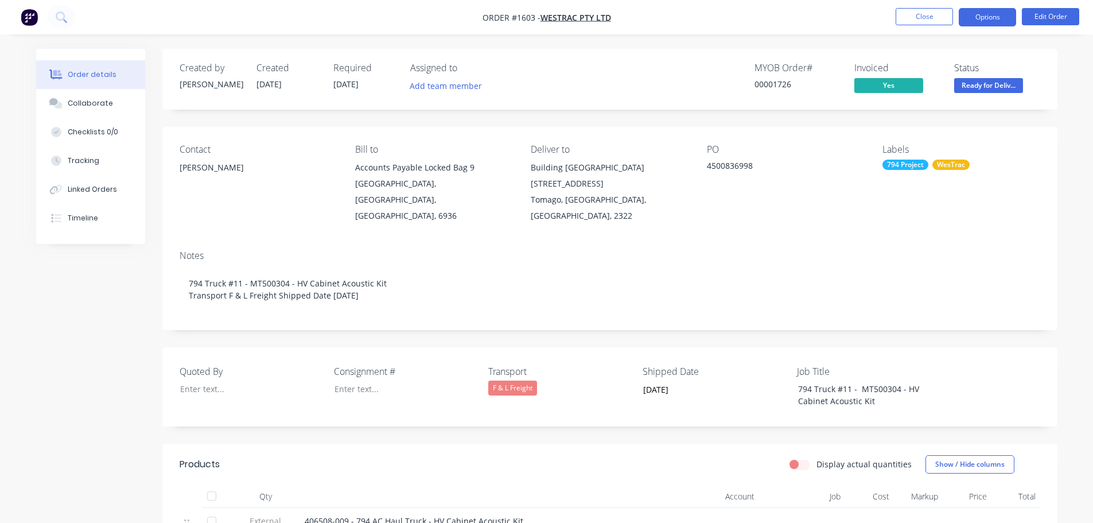
click at [985, 18] on button "Options" at bounding box center [987, 17] width 57 height 18
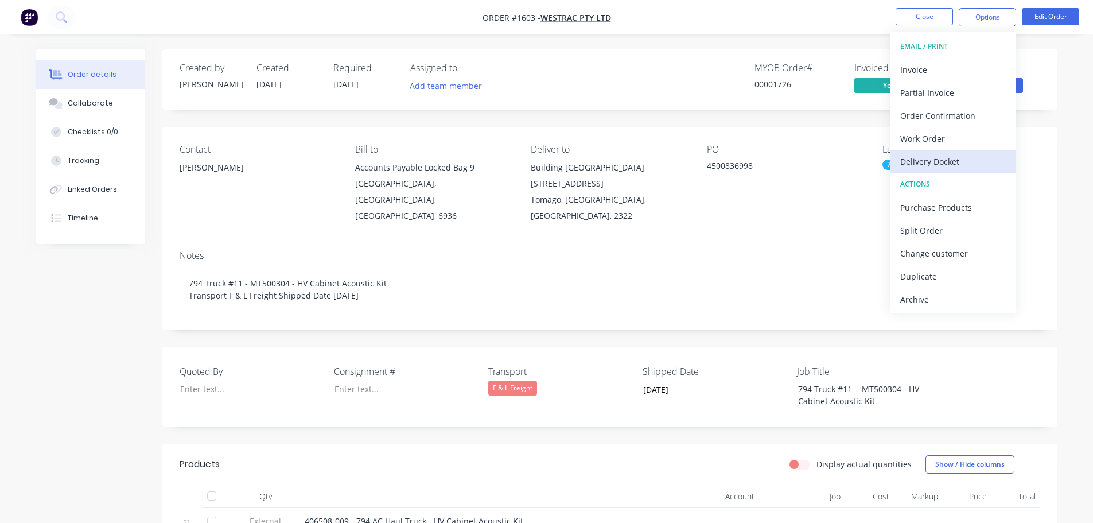
click at [941, 154] on div "Delivery Docket" at bounding box center [953, 161] width 106 height 17
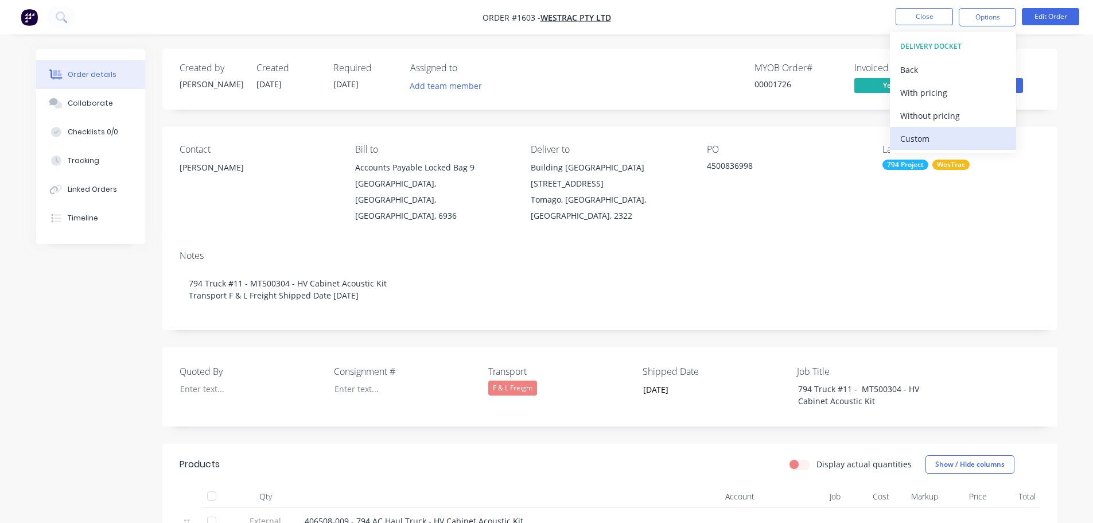
click at [936, 139] on div "Custom" at bounding box center [953, 138] width 106 height 17
click at [937, 115] on div "Without pricing" at bounding box center [953, 115] width 106 height 17
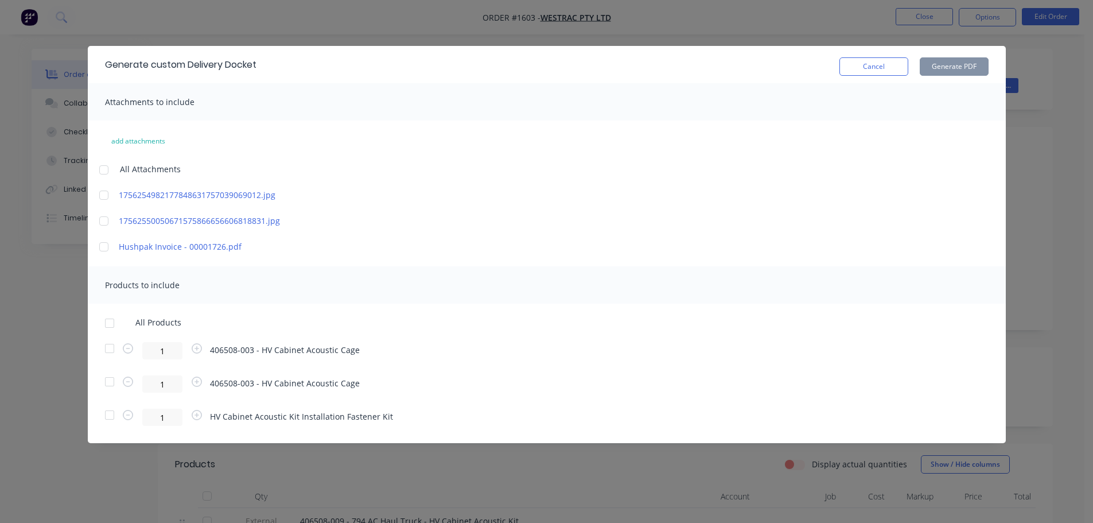
click at [110, 329] on div at bounding box center [109, 322] width 23 height 23
click at [955, 65] on button "Generate PDF" at bounding box center [954, 66] width 69 height 18
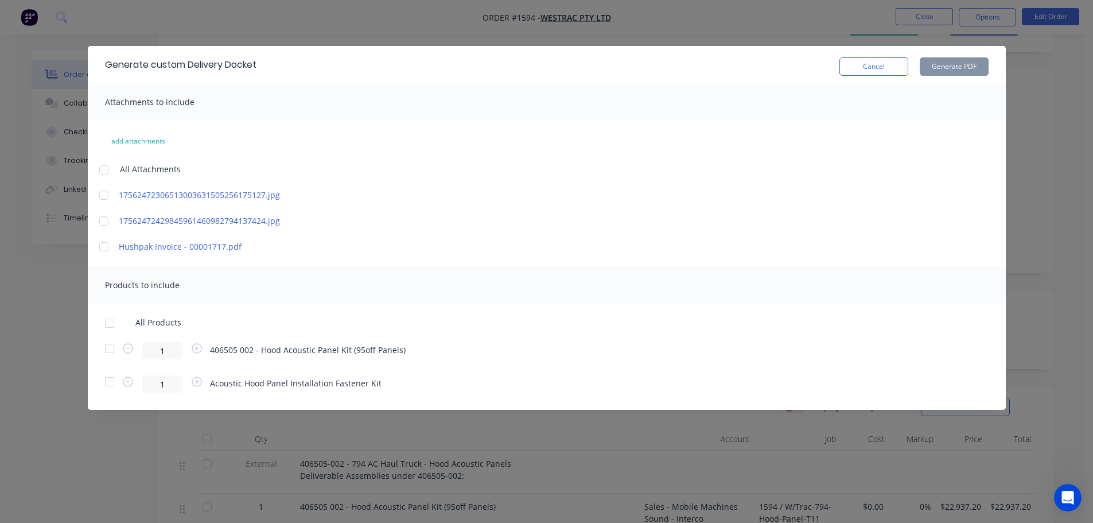
click at [889, 61] on button "Cancel" at bounding box center [873, 66] width 69 height 18
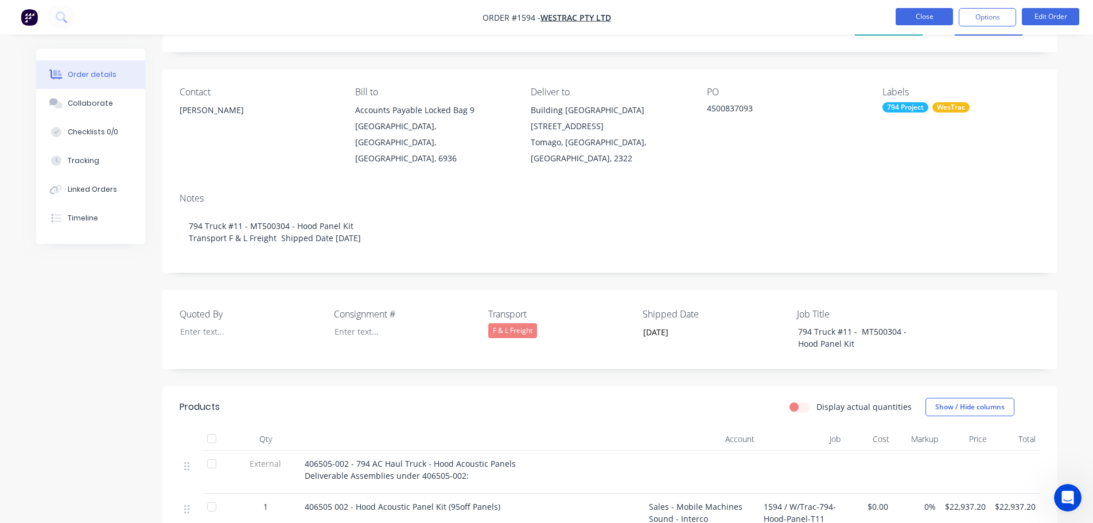
click at [932, 14] on button "Close" at bounding box center [923, 16] width 57 height 17
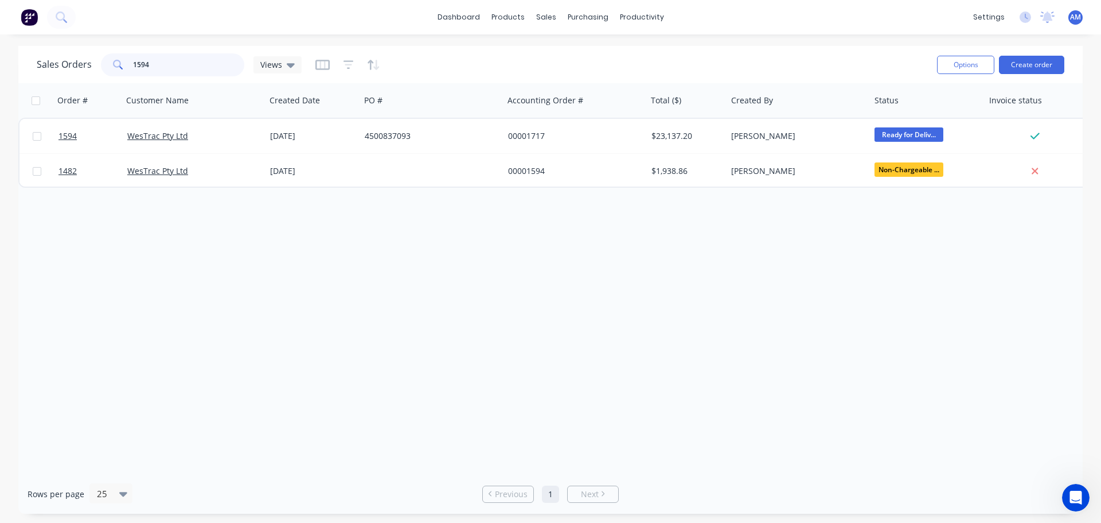
drag, startPoint x: 164, startPoint y: 67, endPoint x: 121, endPoint y: 49, distance: 46.6
click at [121, 49] on div "Sales Orders 1594 Views Options Create order" at bounding box center [550, 64] width 1065 height 37
paste input "709"
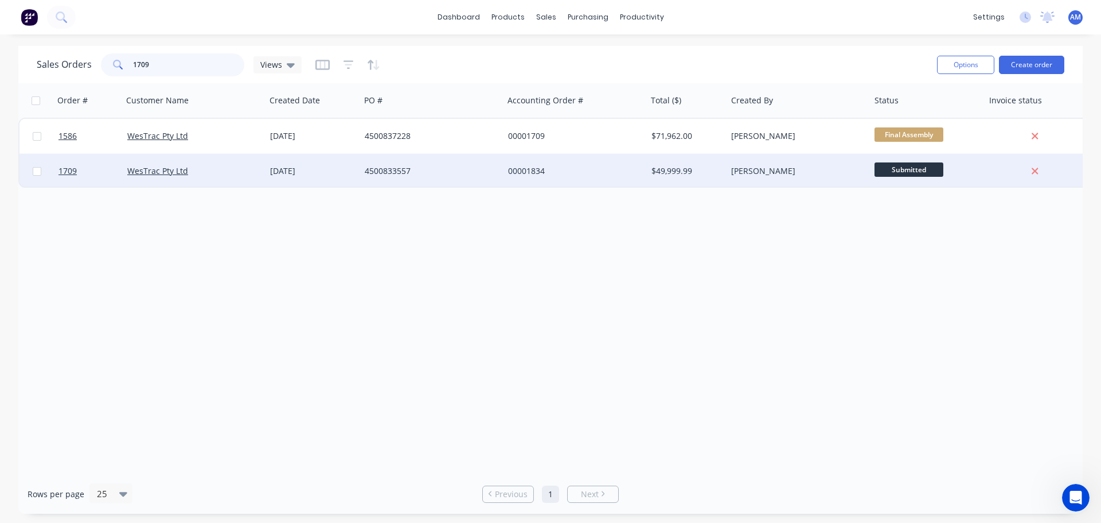
type input "1709"
click at [390, 171] on div "4500833557" at bounding box center [428, 170] width 127 height 11
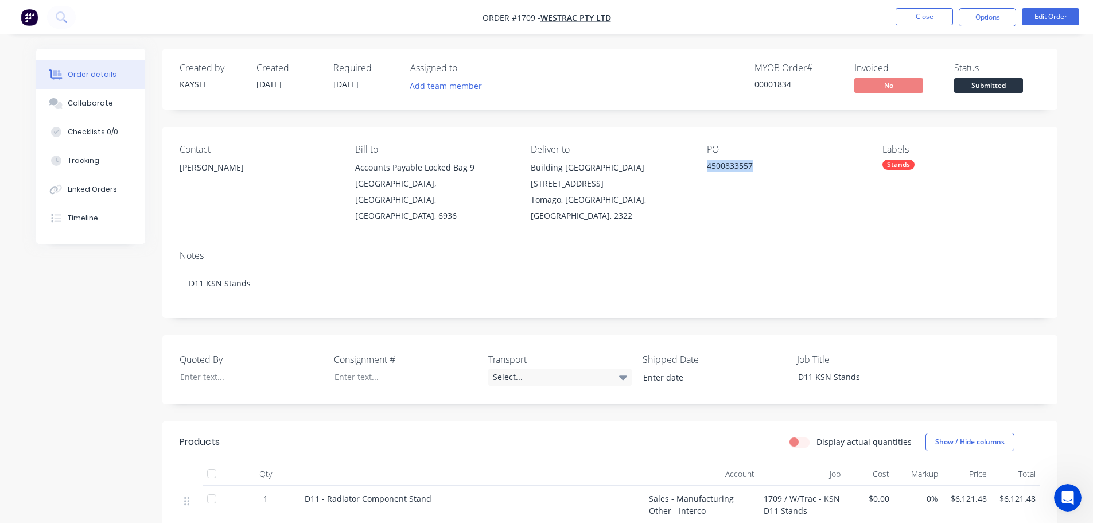
drag, startPoint x: 753, startPoint y: 165, endPoint x: 706, endPoint y: 161, distance: 47.2
click at [707, 161] on div "4500833557" at bounding box center [778, 167] width 143 height 16
copy div "4500833557"
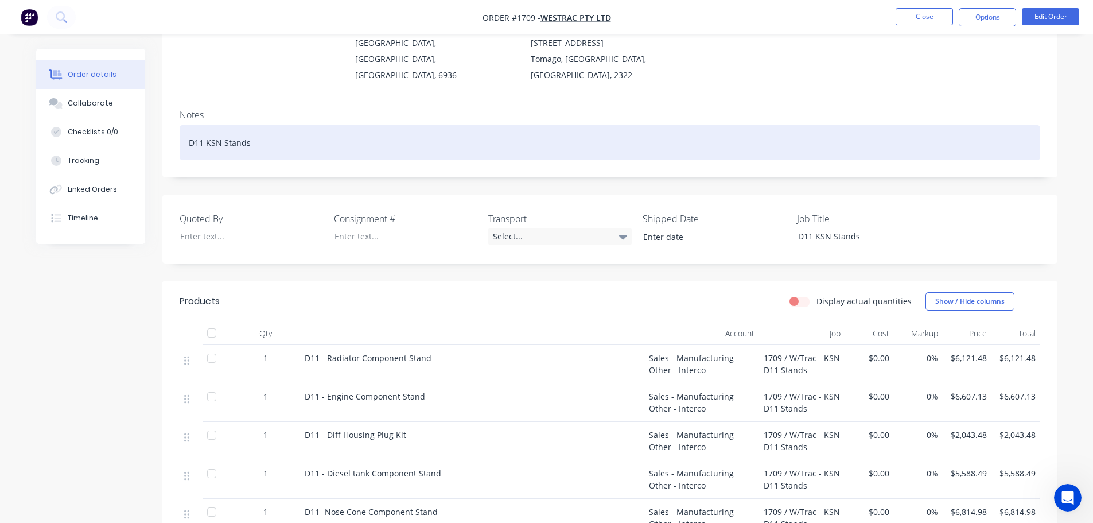
scroll to position [115, 0]
